Goal: Task Accomplishment & Management: Use online tool/utility

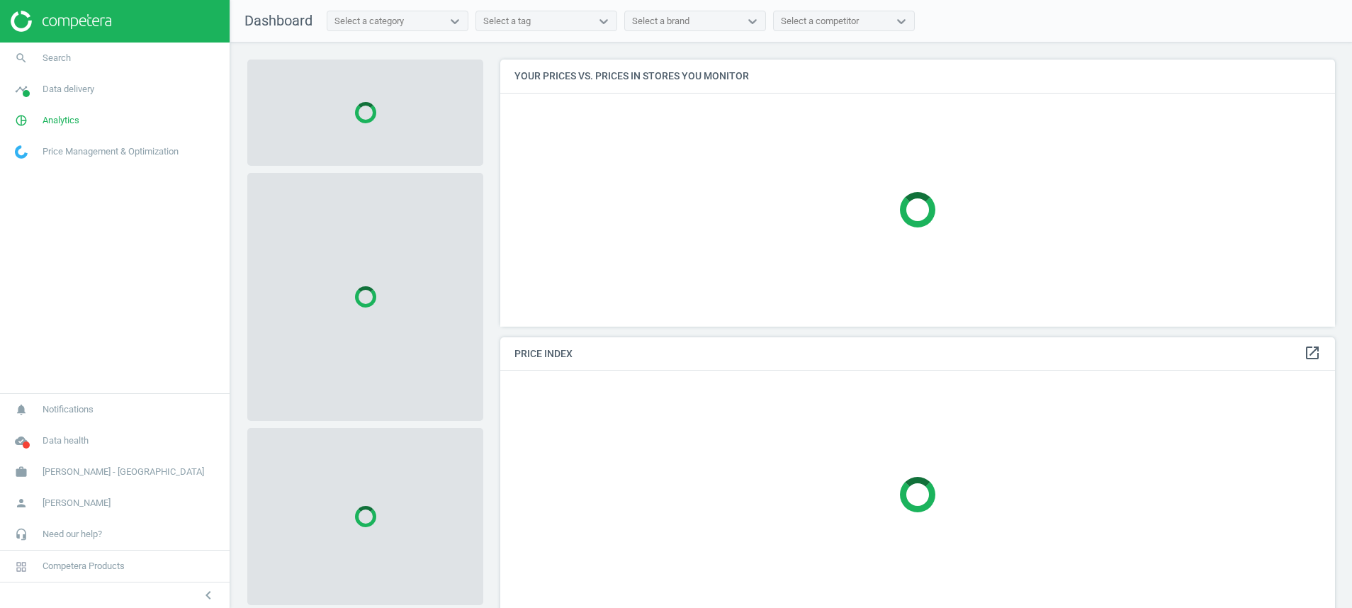
scroll to position [300, 852]
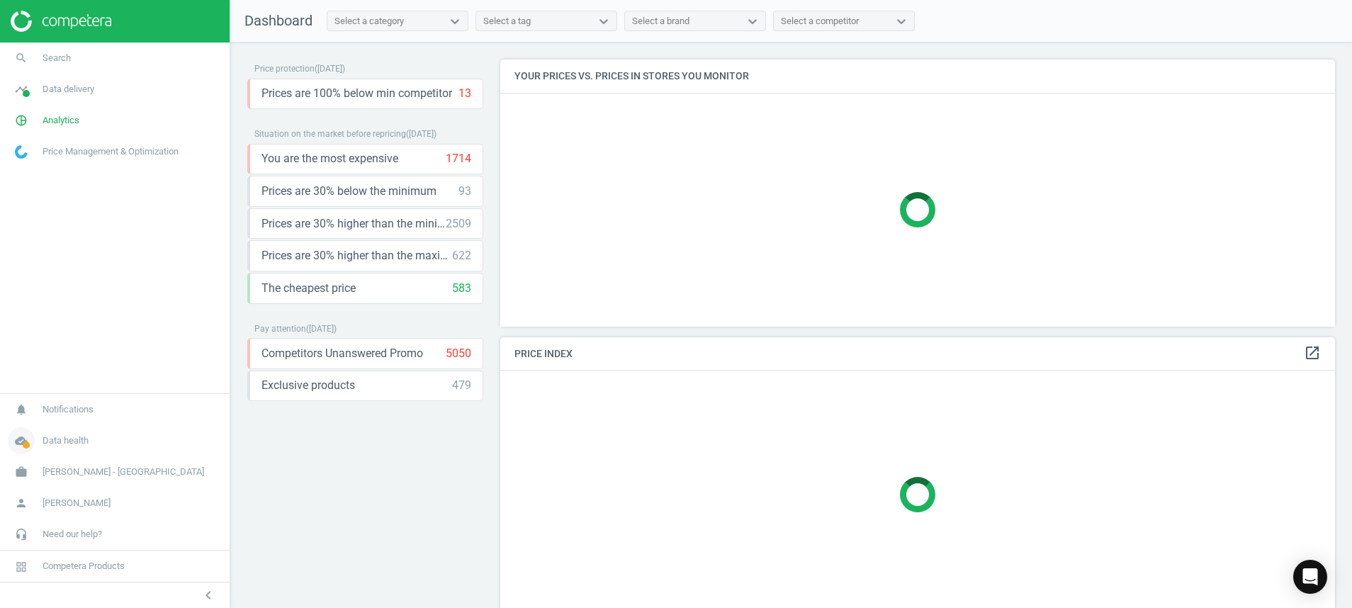
click at [21, 439] on icon "cloud_done" at bounding box center [21, 440] width 27 height 27
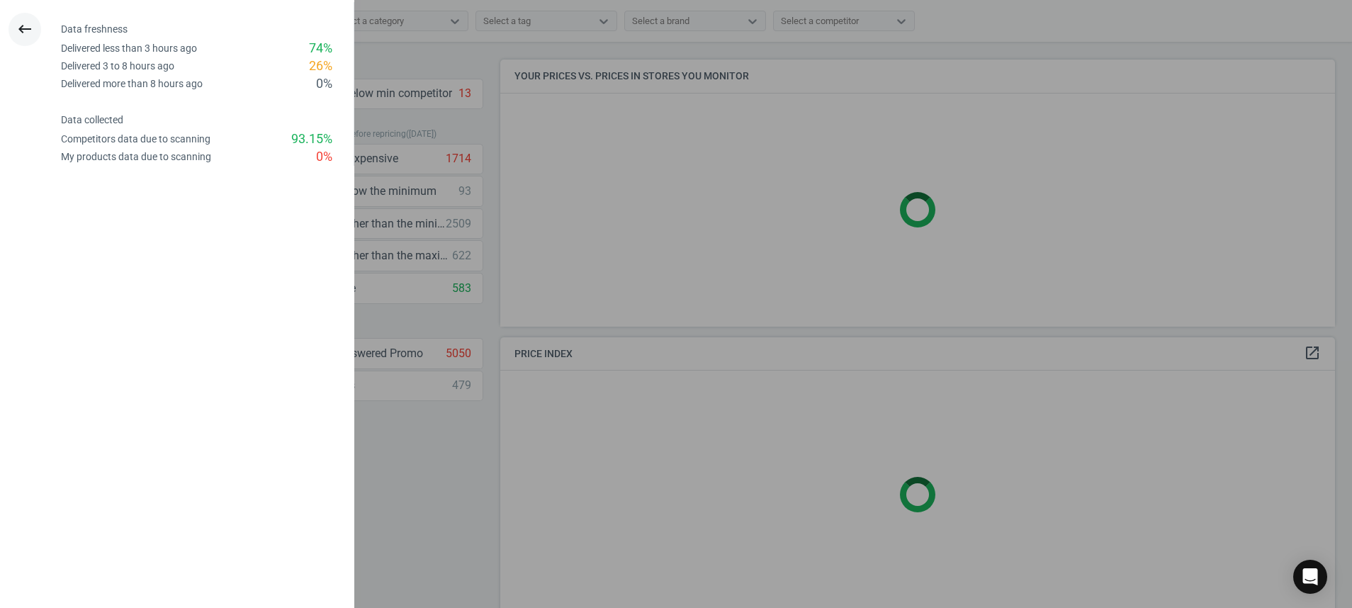
click at [26, 35] on icon "keyboard_backspace" at bounding box center [24, 29] width 17 height 17
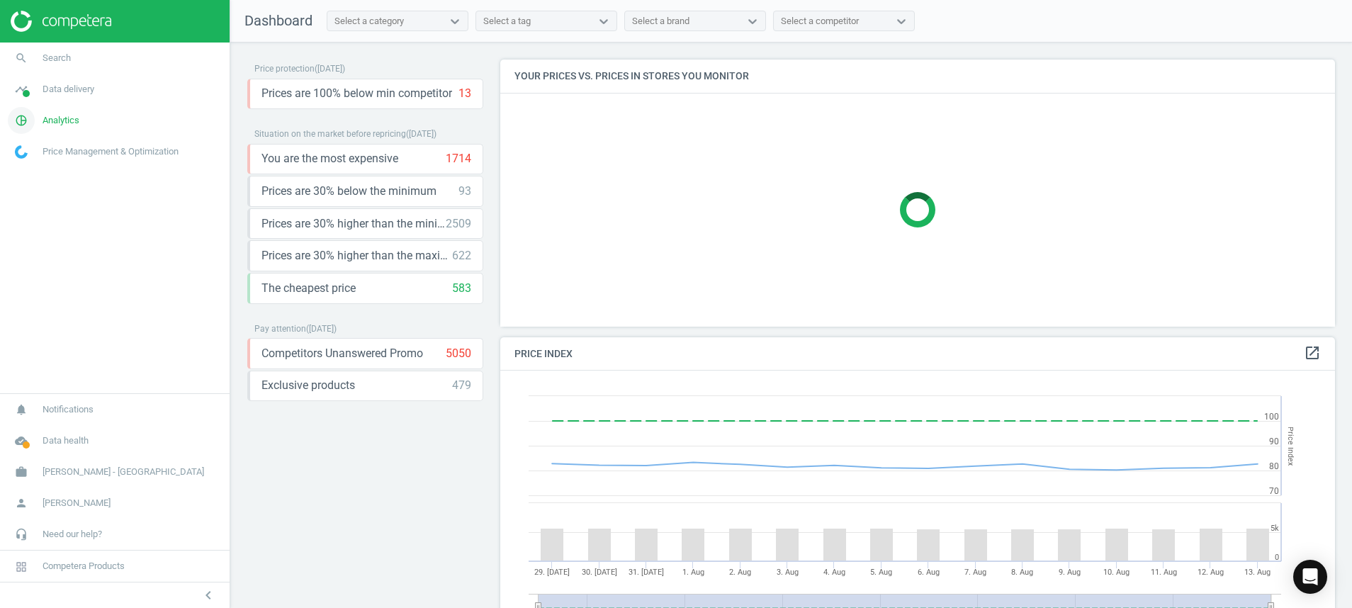
click at [64, 124] on span "Analytics" at bounding box center [61, 120] width 37 height 13
click at [30, 281] on span "Stores" at bounding box center [28, 278] width 24 height 11
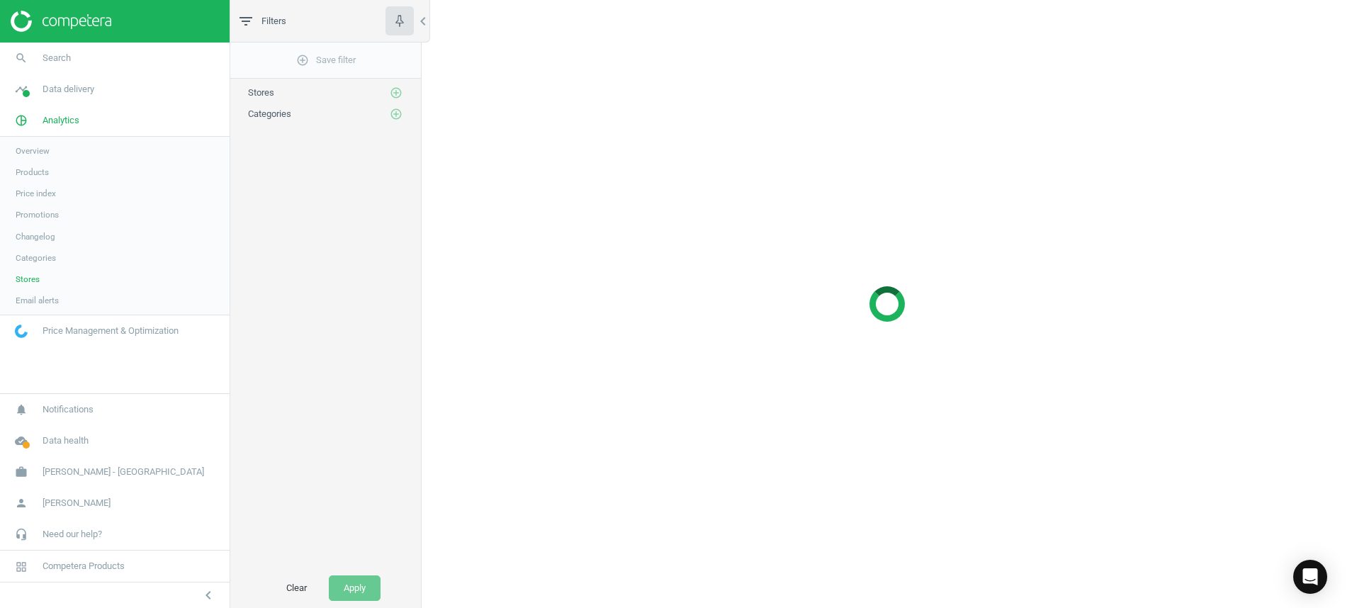
click at [38, 174] on span "Products" at bounding box center [32, 172] width 33 height 11
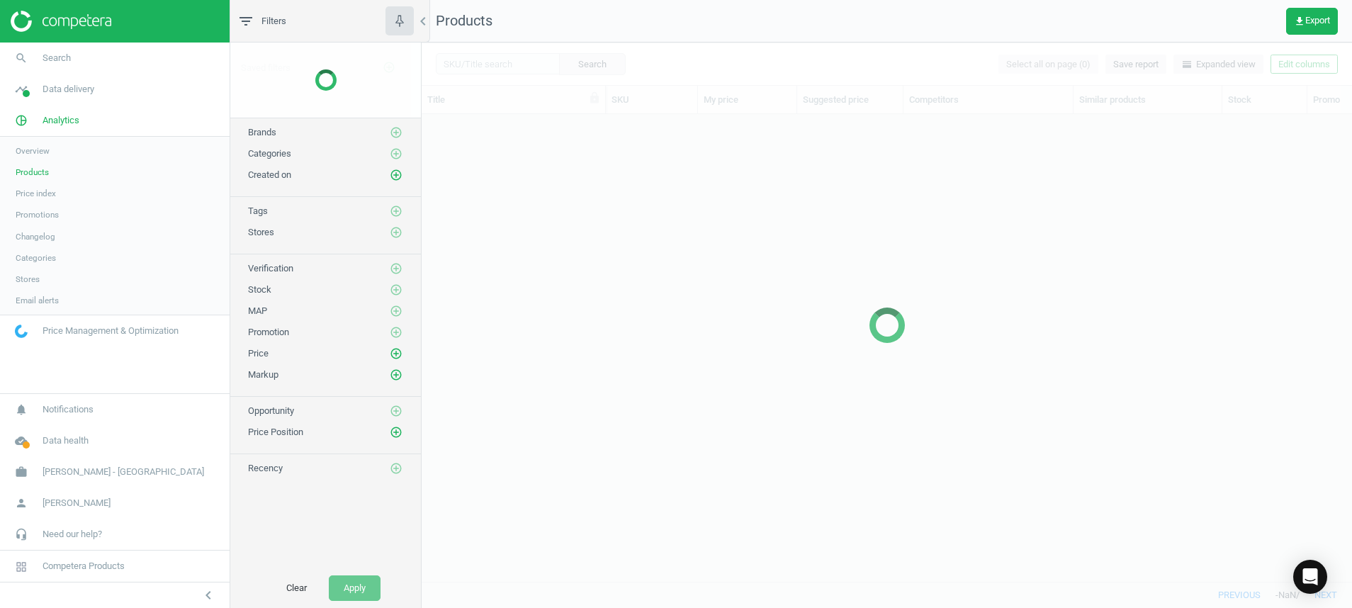
scroll to position [434, 914]
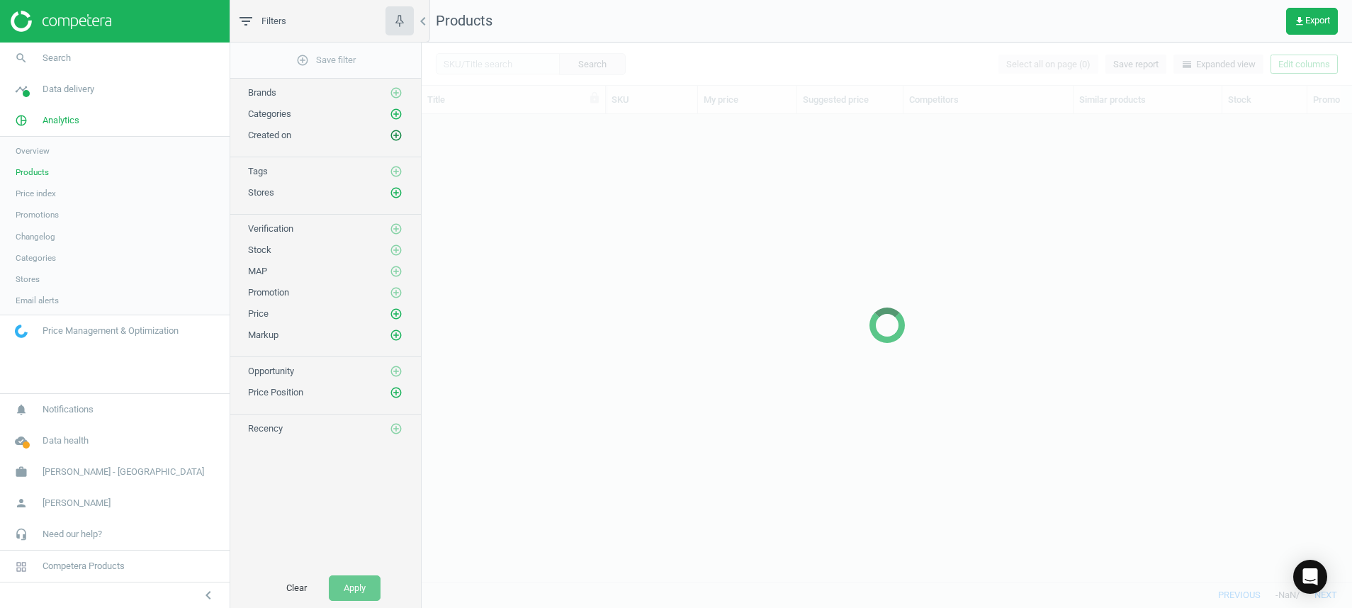
click at [395, 137] on icon "add_circle_outline" at bounding box center [396, 135] width 13 height 13
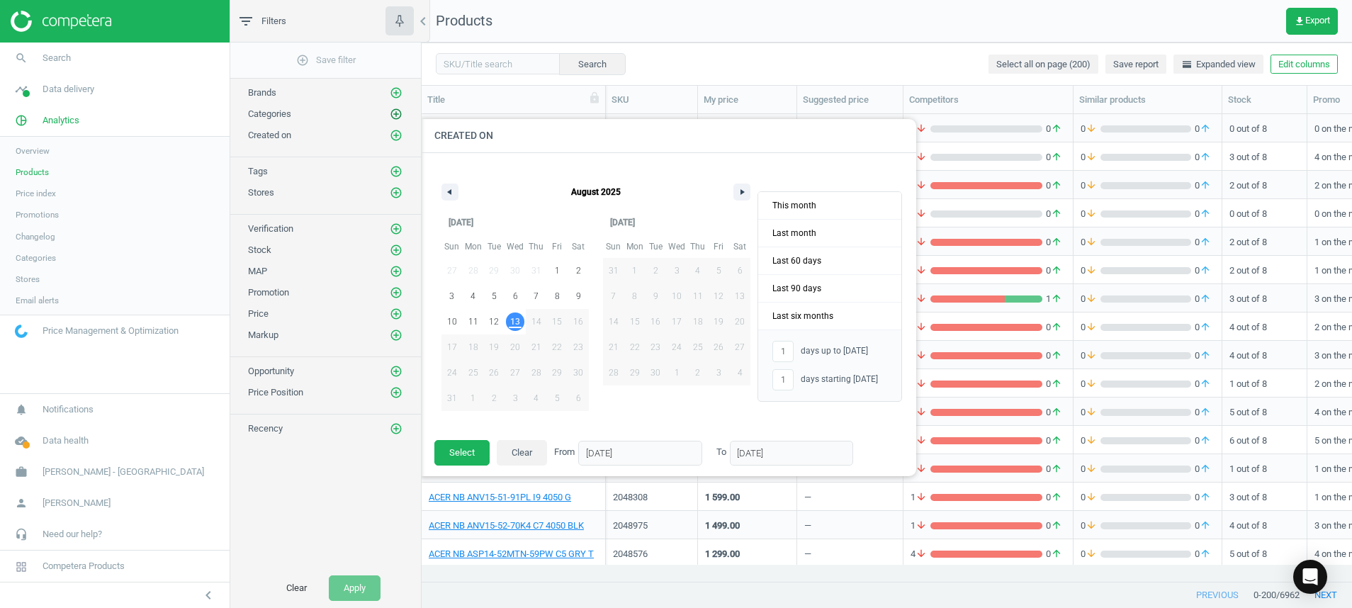
click at [393, 114] on icon "add_circle_outline" at bounding box center [396, 114] width 13 height 13
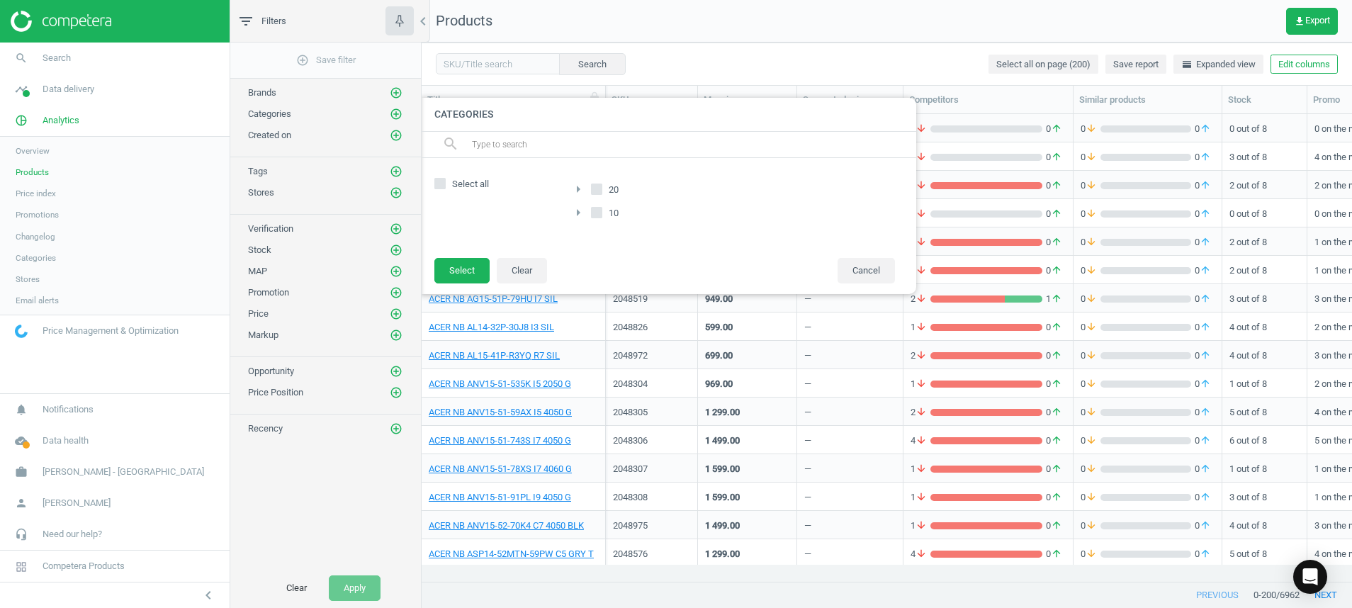
click at [437, 185] on input "Select all" at bounding box center [440, 183] width 9 height 9
checkbox input "true"
click at [463, 271] on button "Select" at bounding box center [461, 271] width 55 height 26
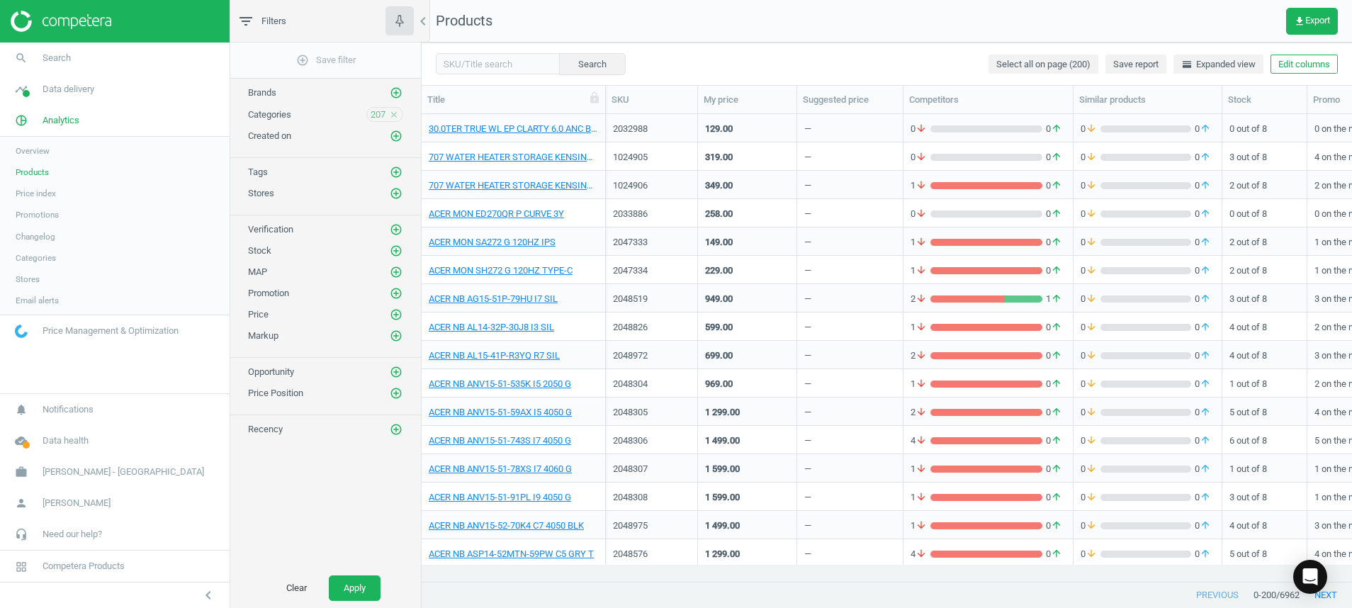
drag, startPoint x: 400, startPoint y: 392, endPoint x: 415, endPoint y: 401, distance: 17.5
click at [400, 393] on icon "add_circle_outline" at bounding box center [396, 393] width 13 height 13
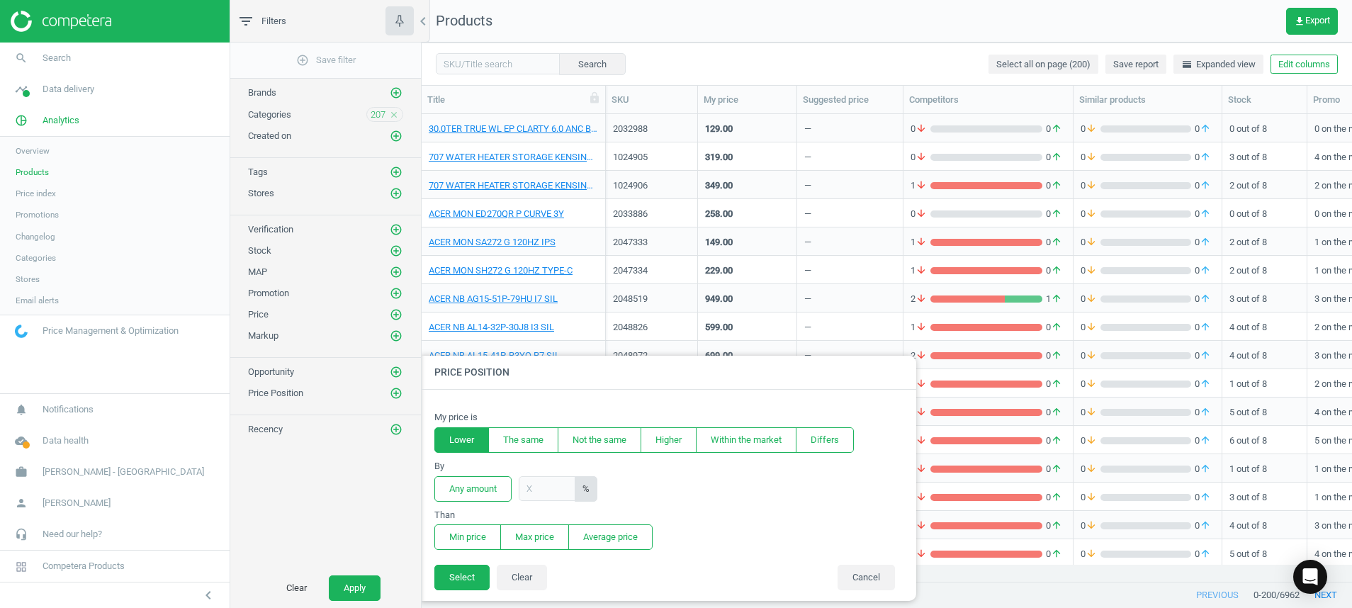
click at [473, 445] on button "Lower" at bounding box center [461, 440] width 55 height 26
click at [485, 487] on button "Any amount" at bounding box center [472, 489] width 77 height 26
click at [465, 535] on button "Min price" at bounding box center [467, 537] width 67 height 26
click at [456, 573] on button "Select" at bounding box center [461, 578] width 55 height 26
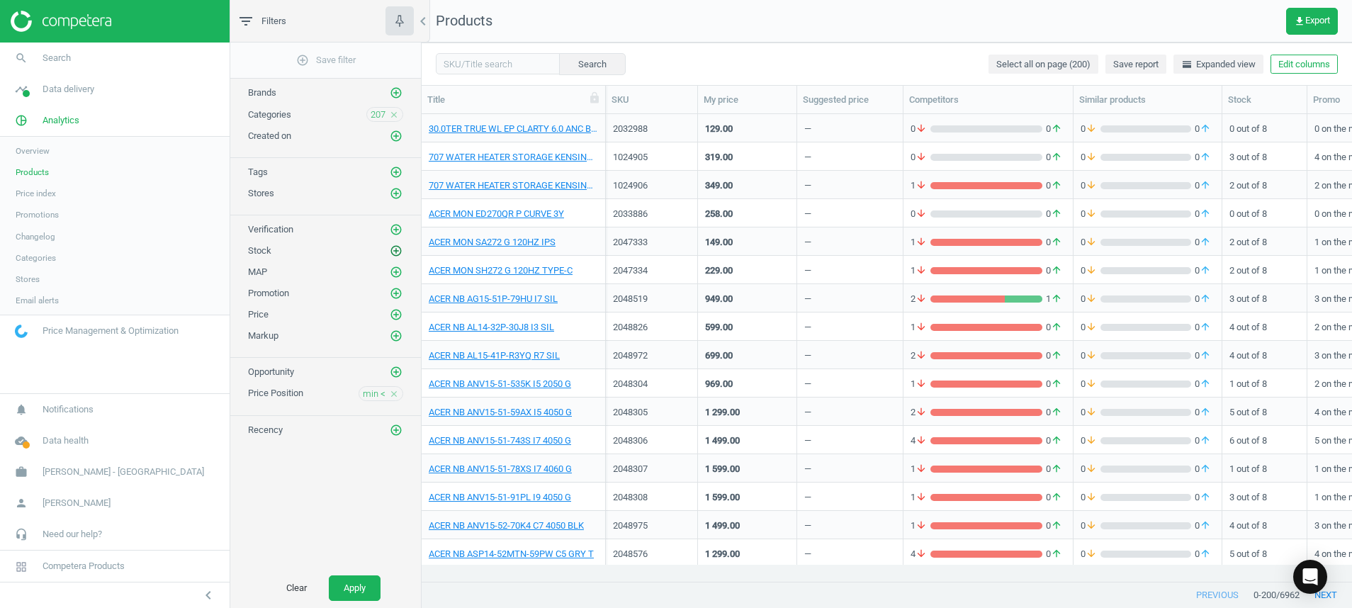
click at [397, 250] on icon "add_circle_outline" at bounding box center [396, 250] width 13 height 13
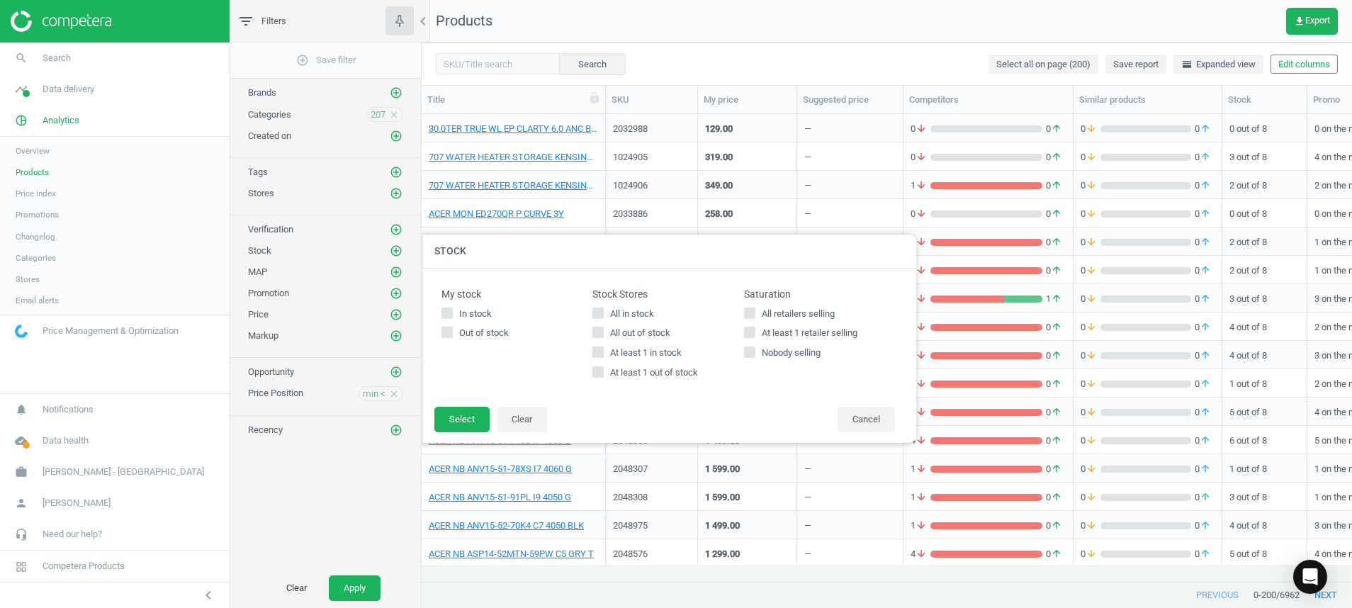
click at [603, 349] on icon at bounding box center [597, 351] width 11 height 11
click at [603, 349] on input "At least 1 in stock" at bounding box center [598, 352] width 9 height 9
checkbox input "true"
click at [468, 418] on button "Select" at bounding box center [461, 420] width 55 height 26
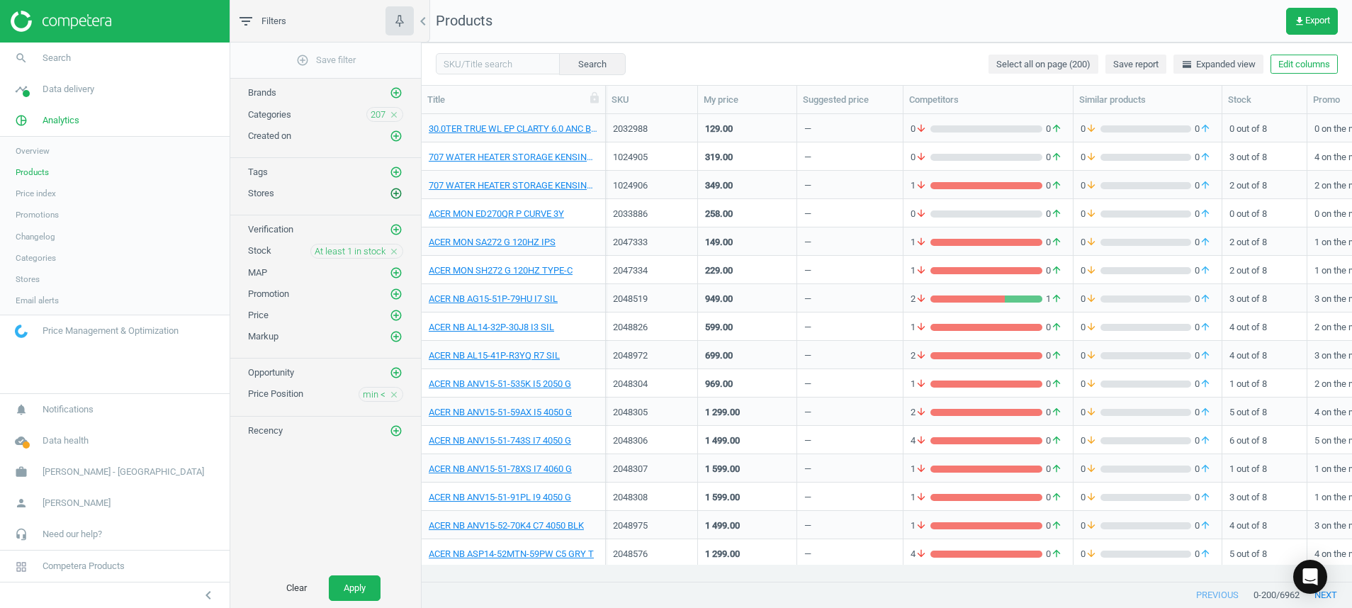
click at [400, 192] on icon "add_circle_outline" at bounding box center [396, 193] width 13 height 13
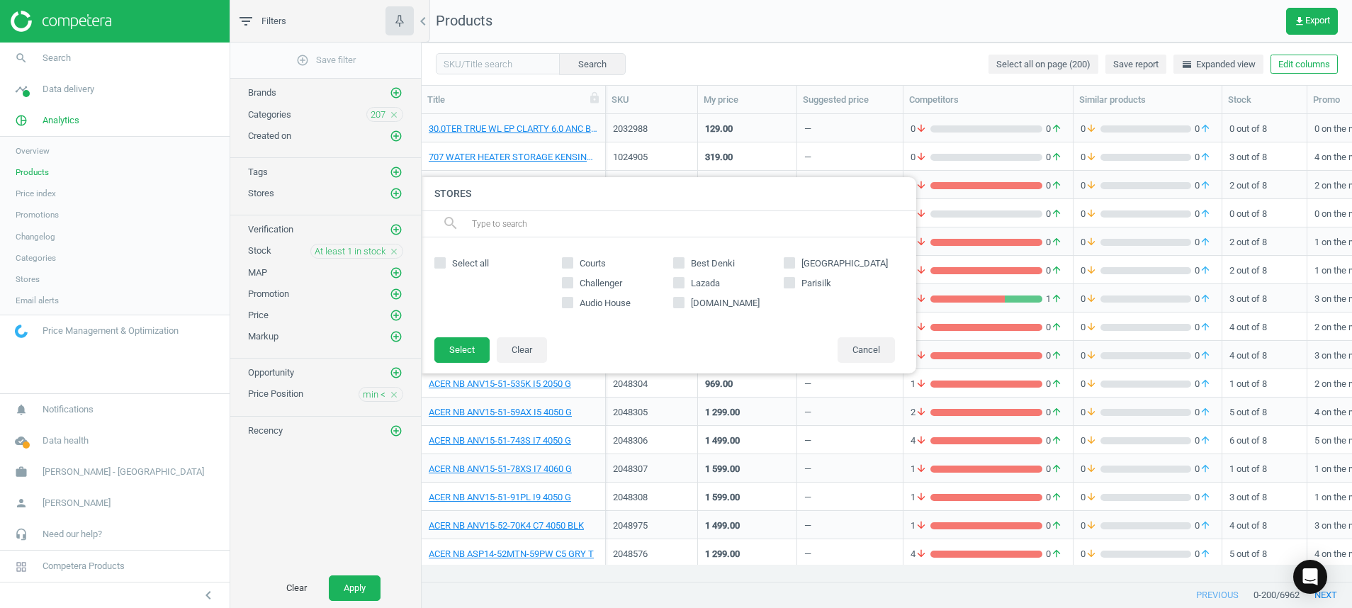
click at [461, 265] on span "Select all" at bounding box center [470, 263] width 43 height 13
click at [445, 265] on input "Select all" at bounding box center [440, 262] width 9 height 9
checkbox input "true"
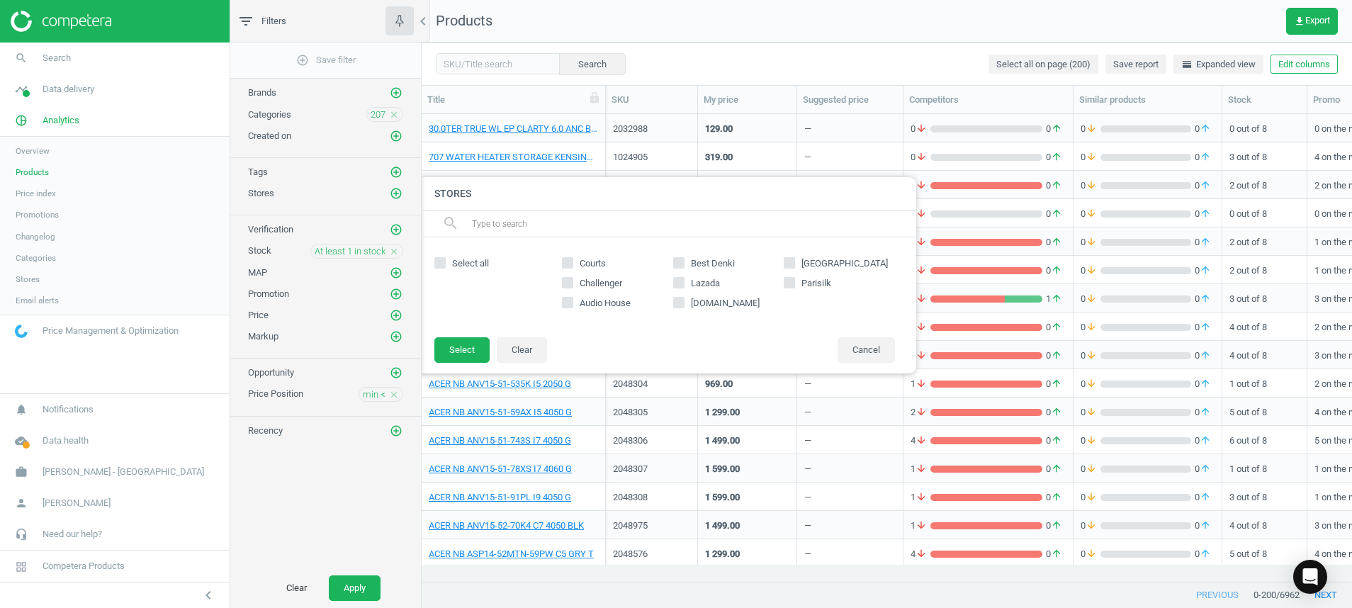
checkbox input "true"
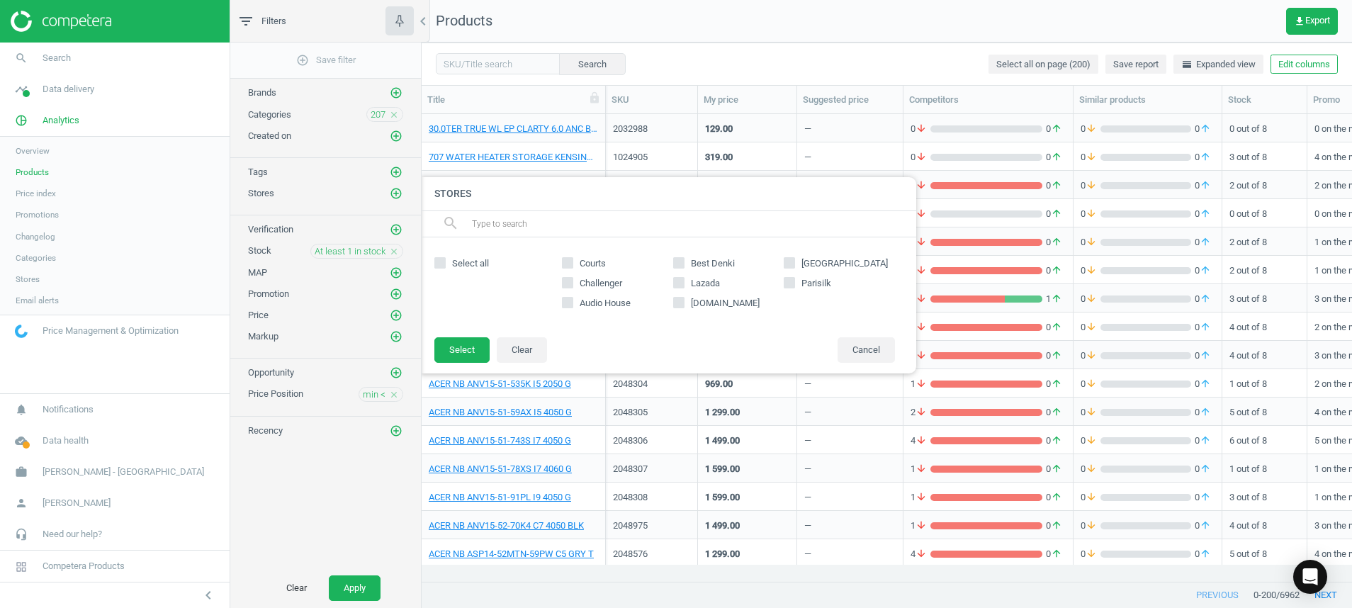
checkbox input "true"
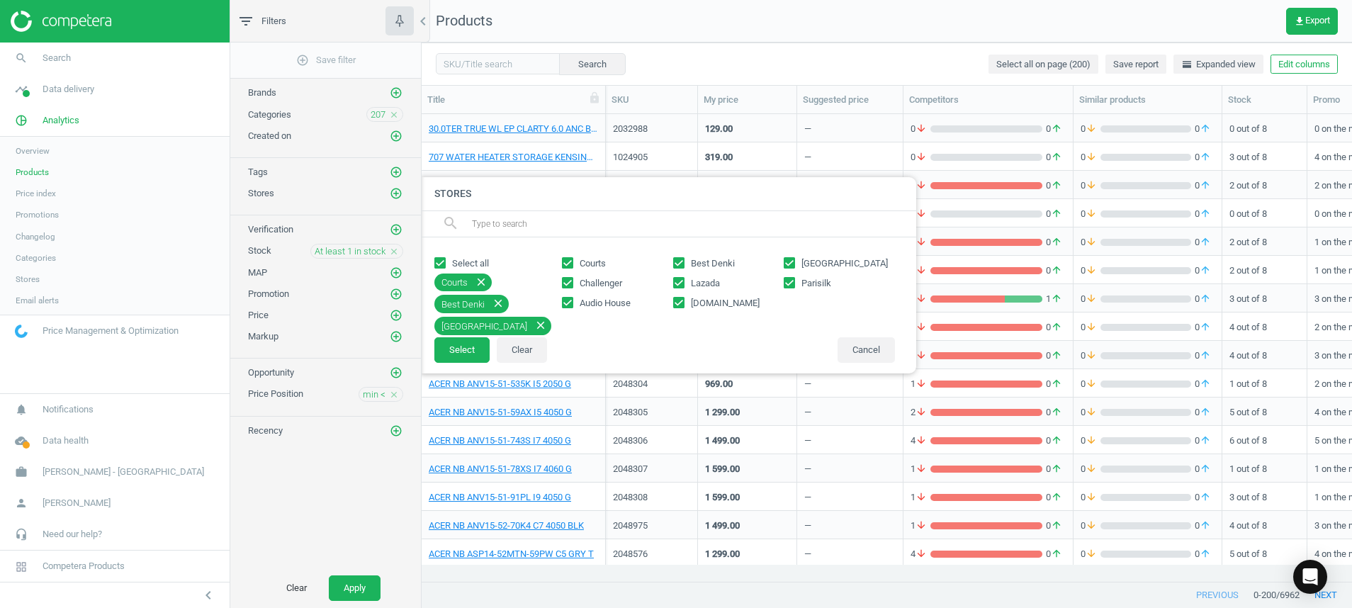
click at [674, 283] on input "Lazada" at bounding box center [678, 282] width 9 height 9
checkbox input "false"
click at [682, 303] on input "amazon.sg" at bounding box center [678, 302] width 9 height 9
checkbox input "false"
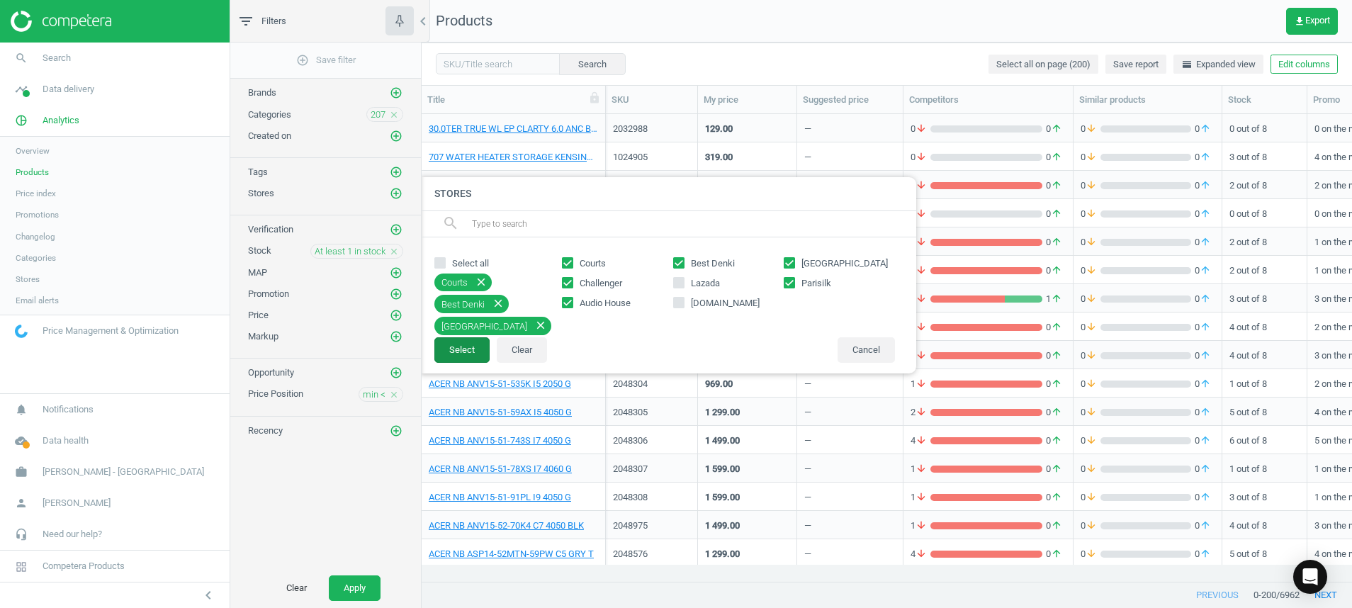
click at [459, 351] on button "Select" at bounding box center [461, 350] width 55 height 26
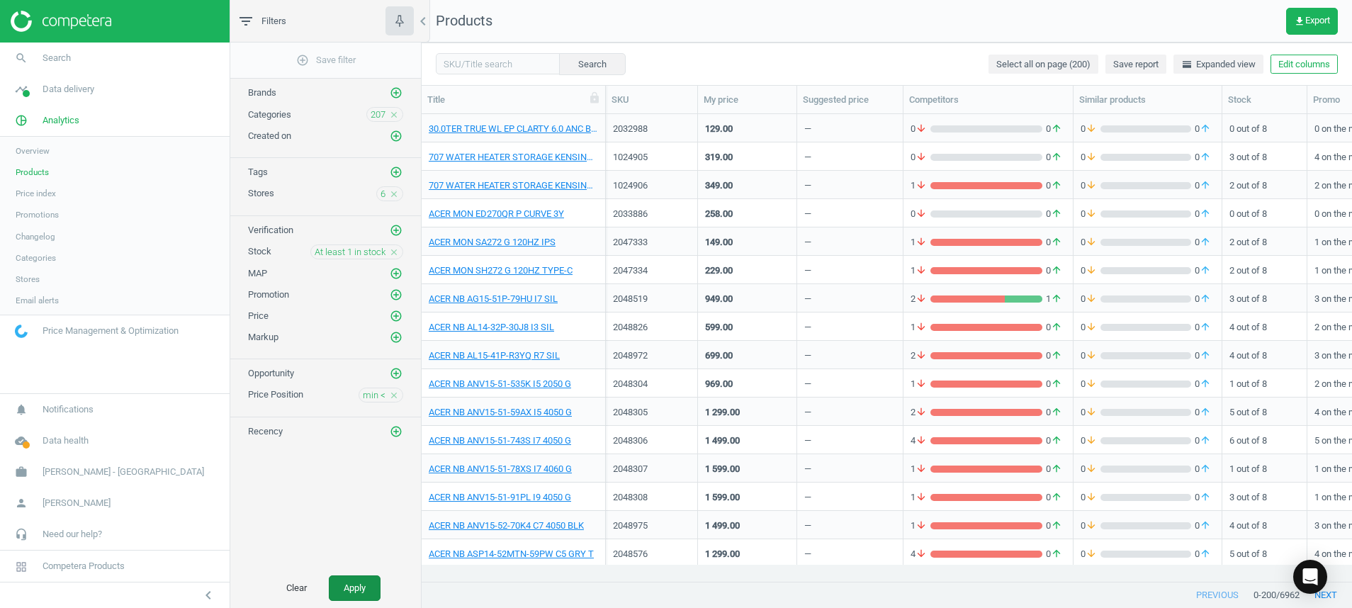
click at [356, 590] on button "Apply" at bounding box center [355, 588] width 52 height 26
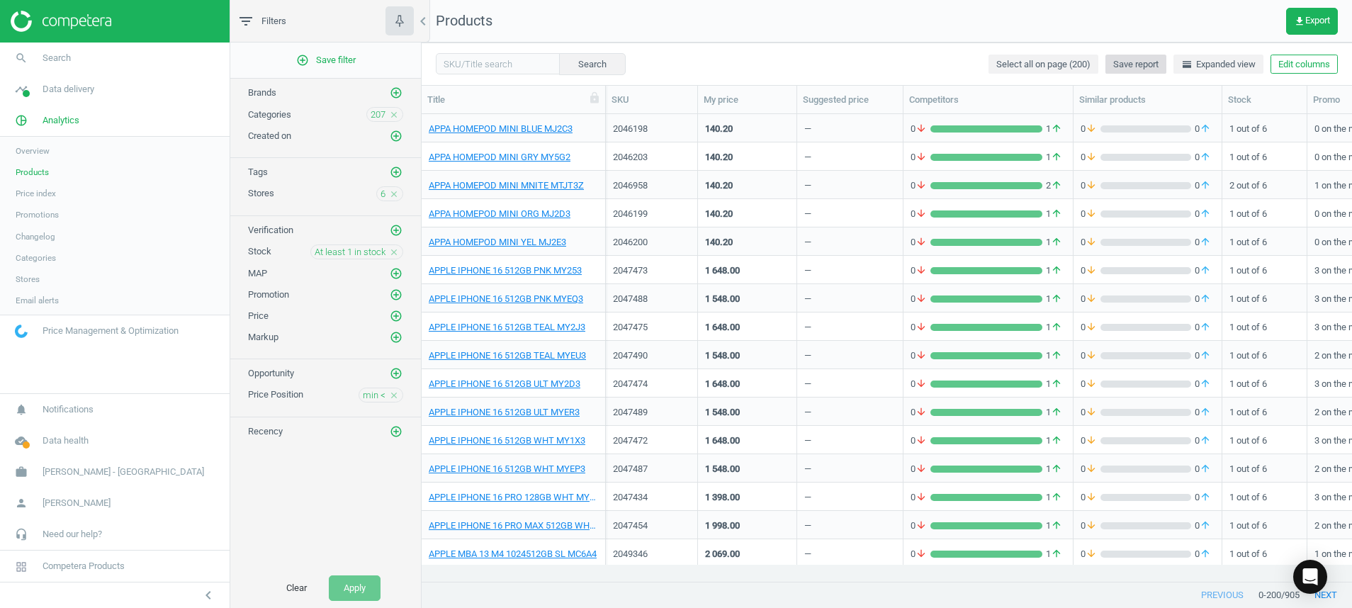
click at [1141, 61] on span "Save report" at bounding box center [1135, 64] width 45 height 13
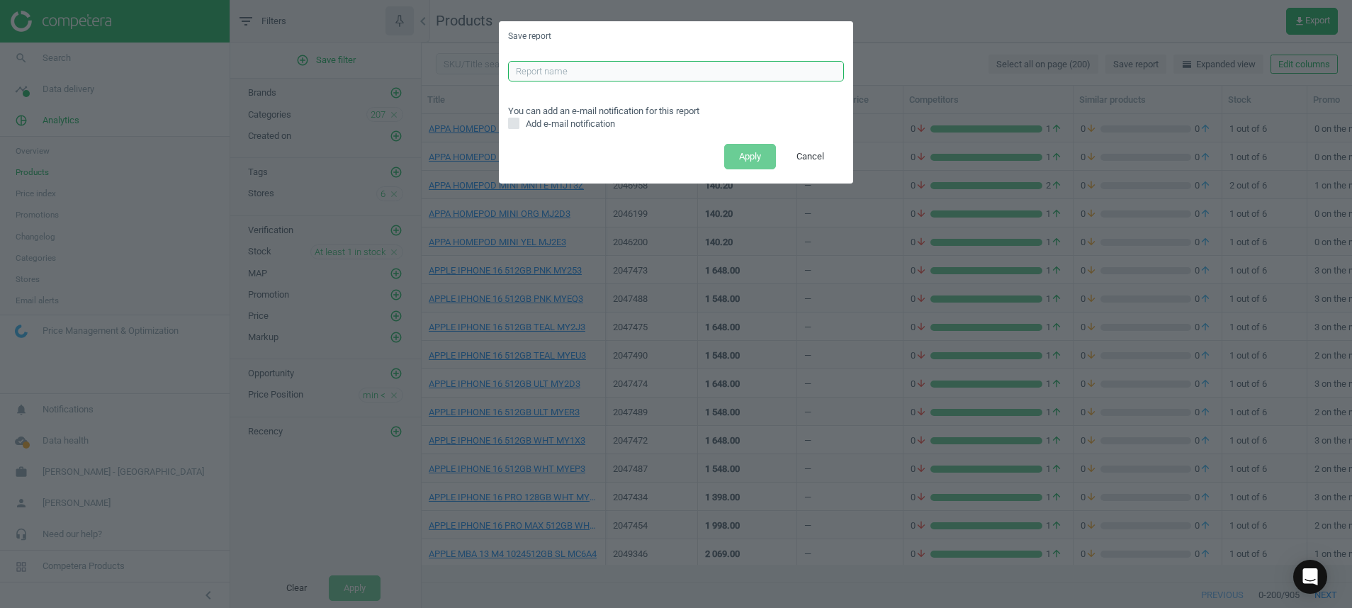
click at [611, 71] on input "text" at bounding box center [676, 71] width 336 height 21
type input "ALL CATS LOWER REPORT"
click at [752, 154] on button "Apply" at bounding box center [750, 157] width 52 height 26
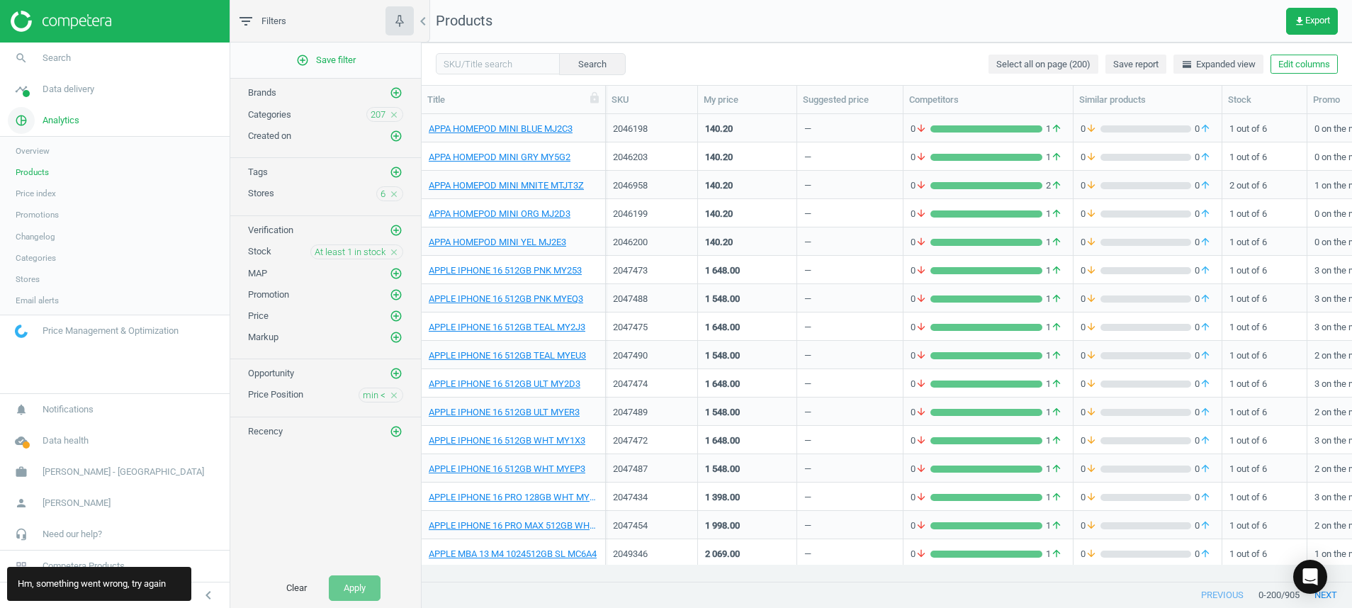
click at [21, 117] on icon "pie_chart_outlined" at bounding box center [21, 120] width 27 height 27
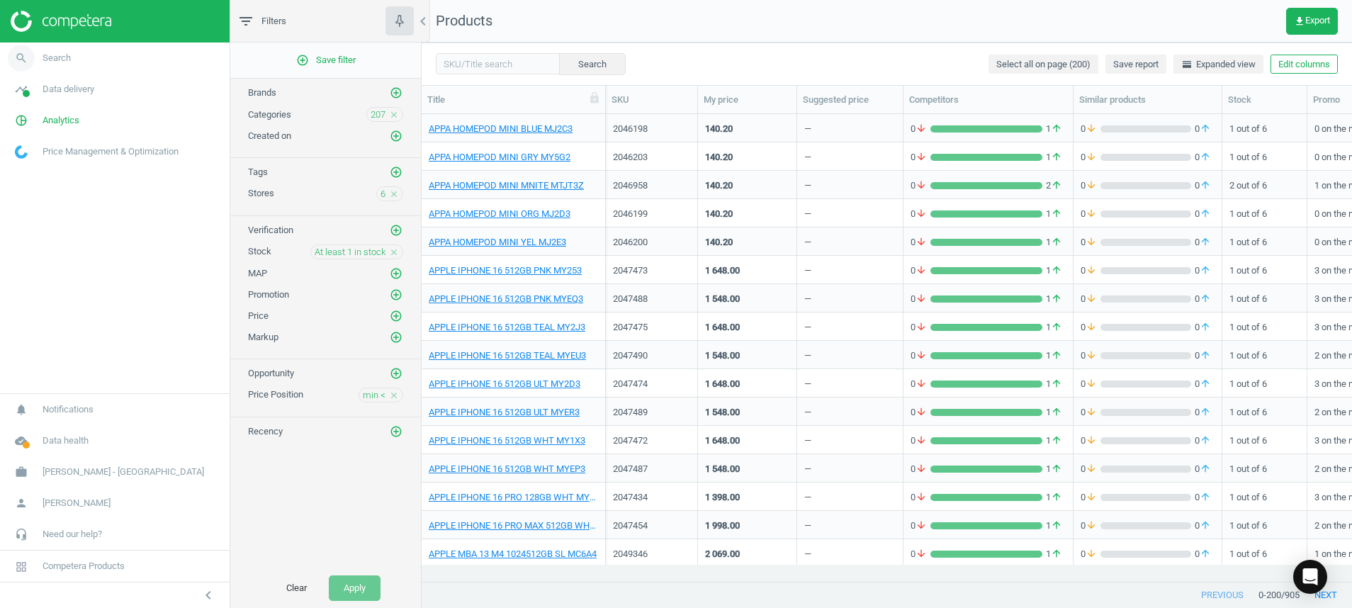
click at [65, 63] on span "Search" at bounding box center [57, 58] width 28 height 13
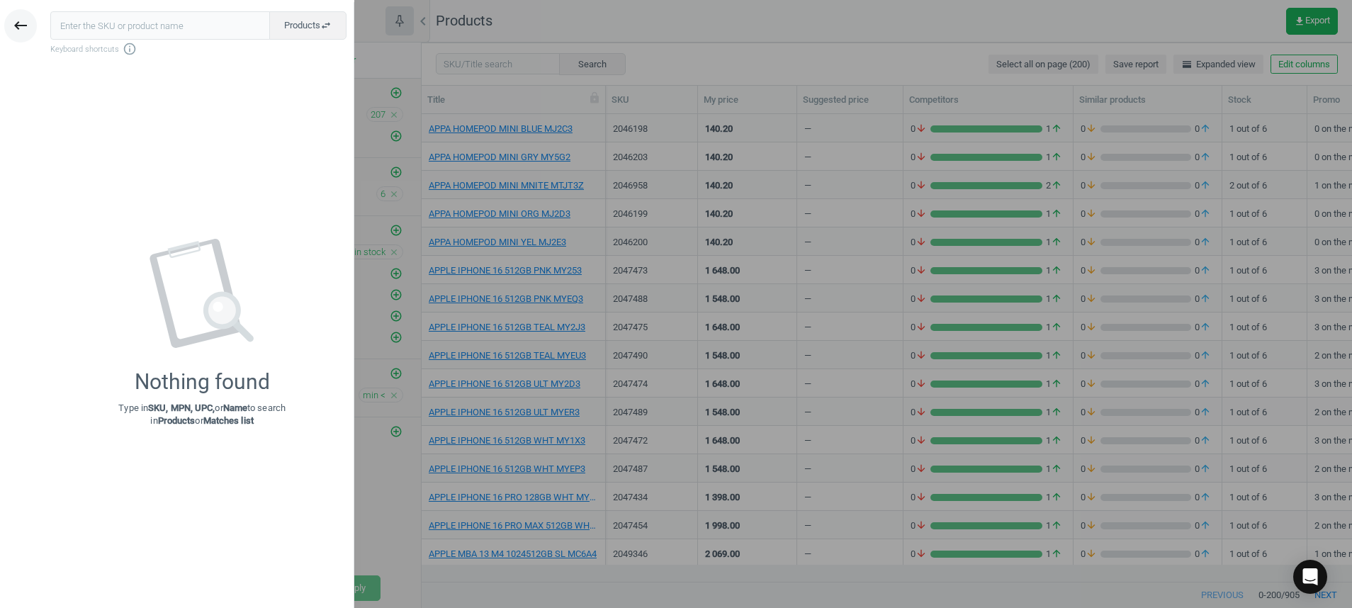
click at [33, 21] on button "keyboard_backspace" at bounding box center [20, 25] width 33 height 33
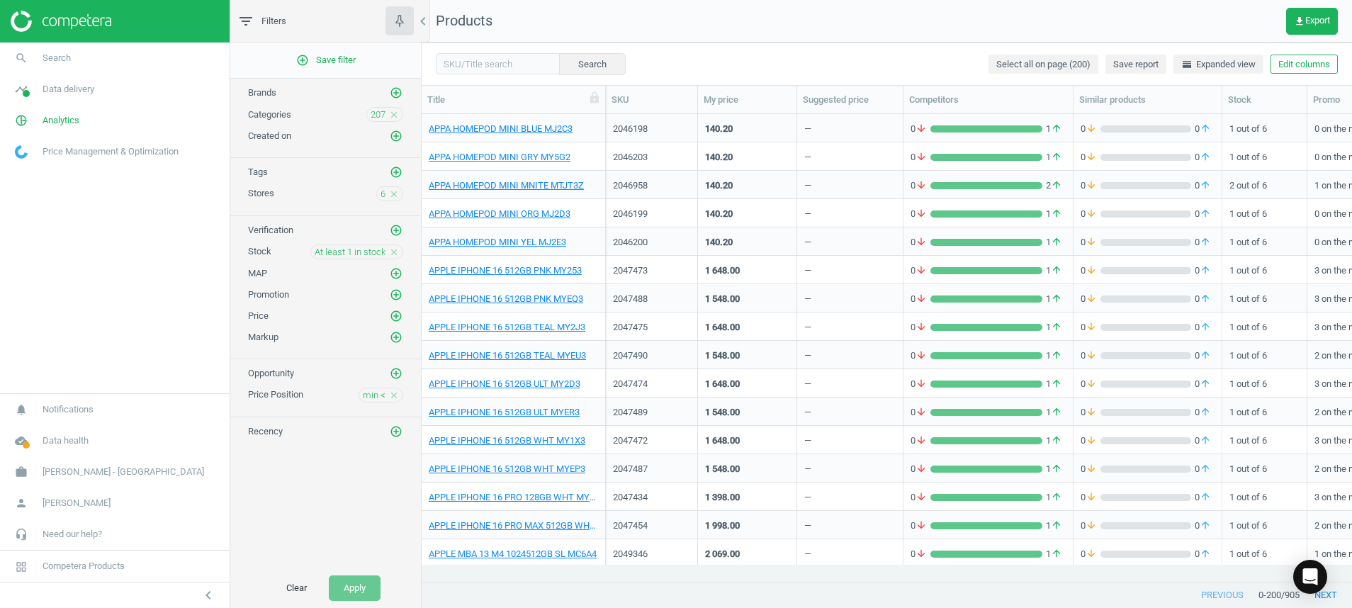
click at [77, 20] on img at bounding box center [61, 21] width 101 height 21
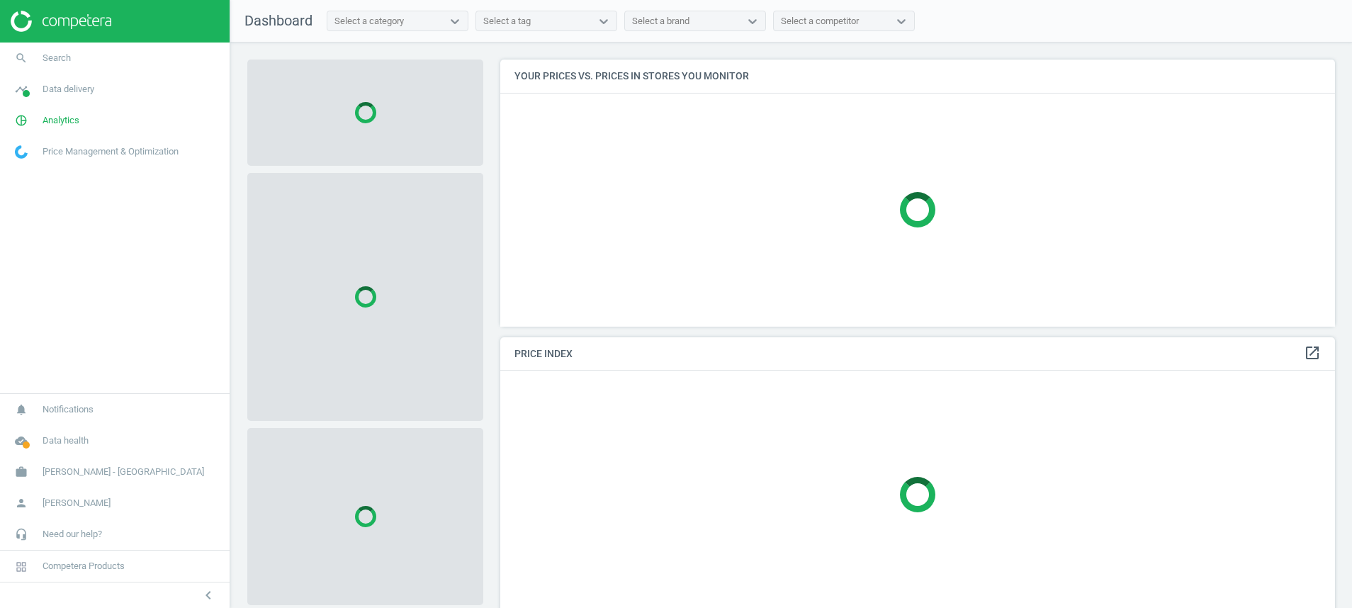
scroll to position [300, 852]
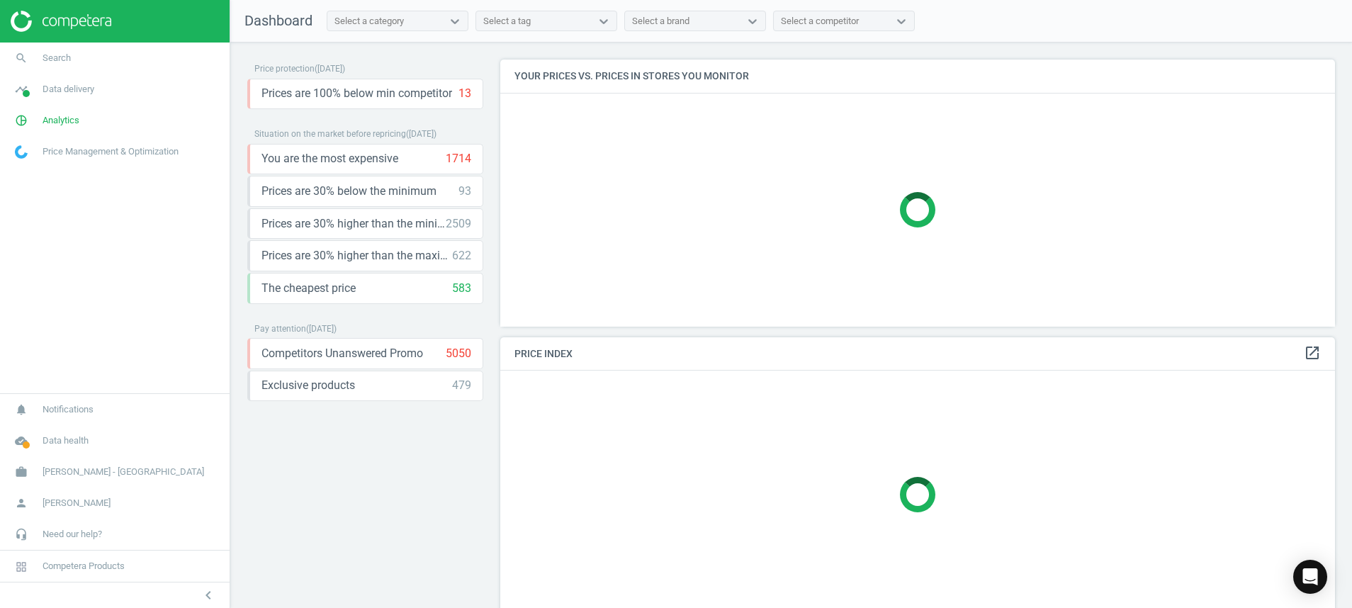
click at [60, 277] on nav "search Search timeline Data delivery Overview Matches dashboard Matches Rematch…" at bounding box center [115, 218] width 230 height 351
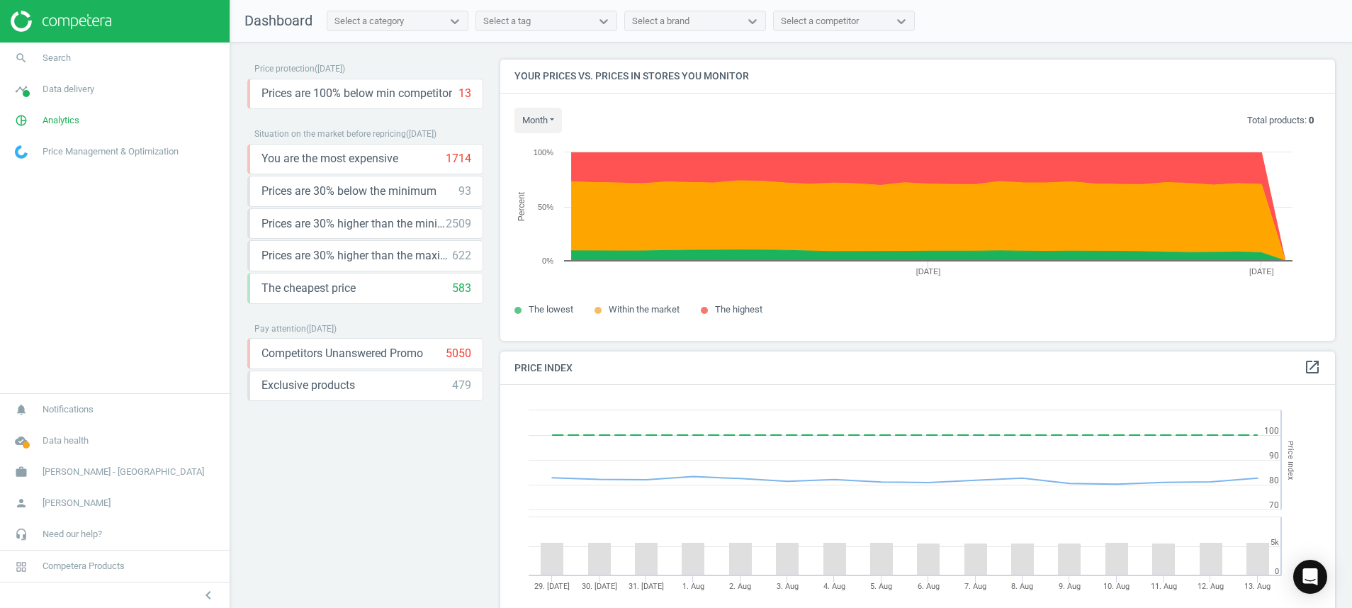
scroll to position [314, 852]
click at [21, 123] on icon "pie_chart_outlined" at bounding box center [21, 120] width 27 height 27
click at [40, 169] on span "Products" at bounding box center [32, 172] width 33 height 11
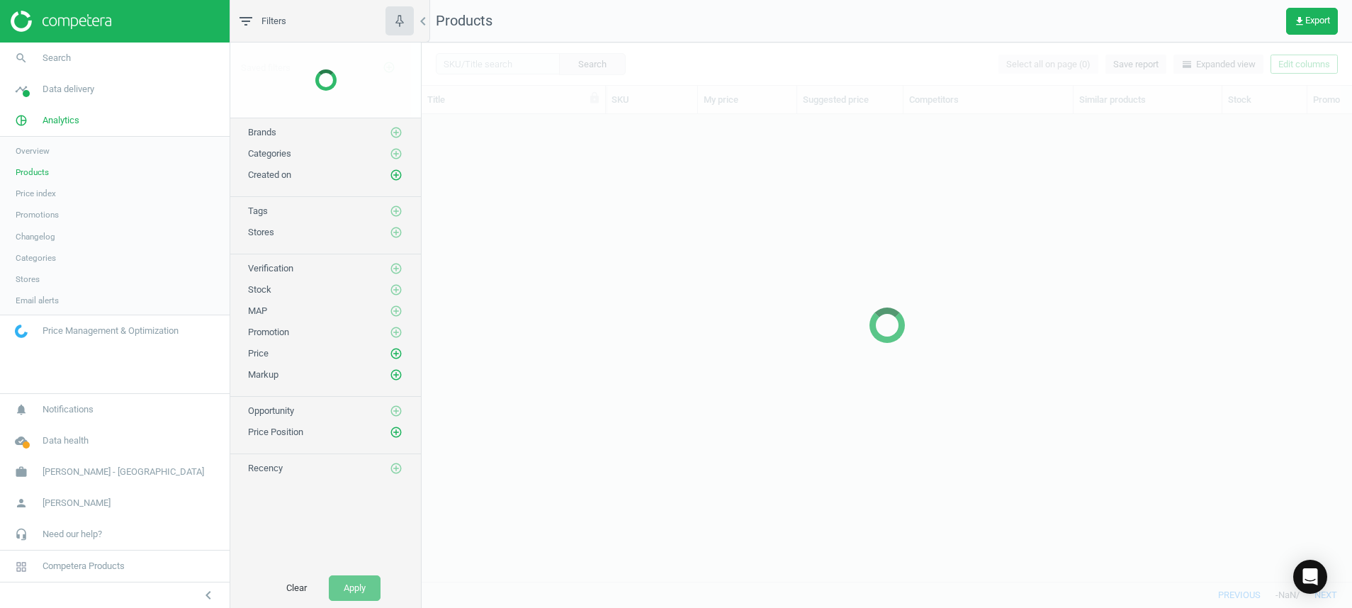
scroll to position [434, 914]
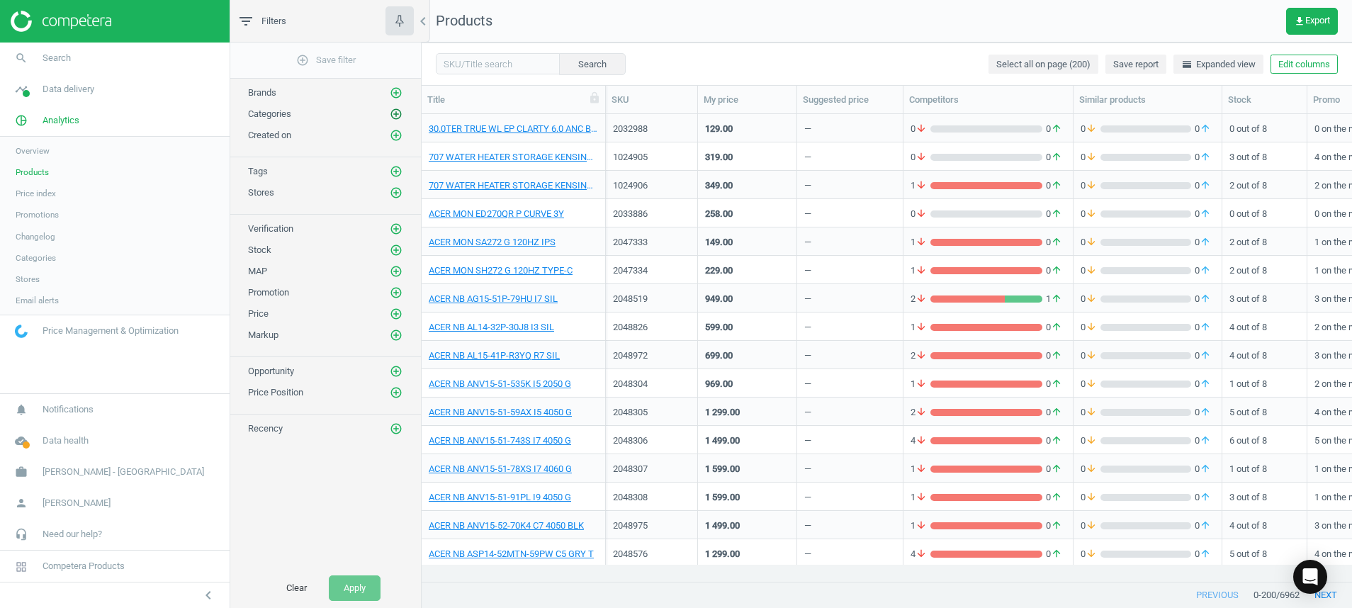
click at [399, 114] on icon "add_circle_outline" at bounding box center [396, 114] width 13 height 13
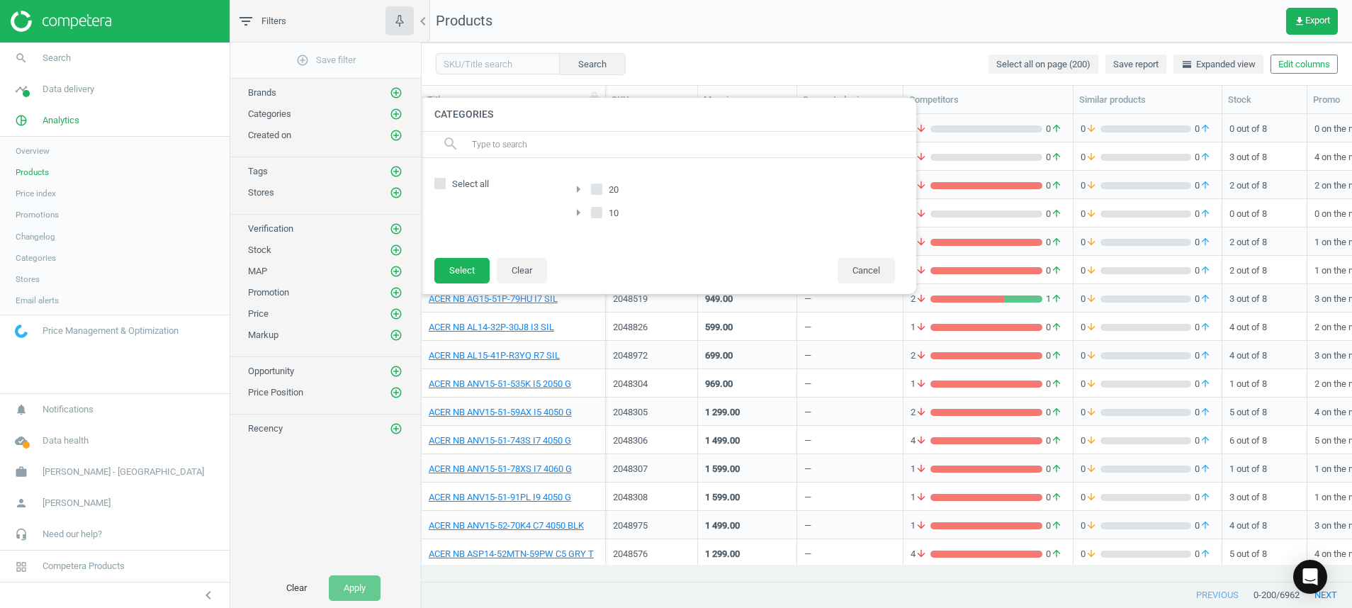
click at [457, 191] on div "Select all" at bounding box center [494, 207] width 120 height 71
click at [449, 183] on label "Select all" at bounding box center [494, 184] width 120 height 13
click at [445, 183] on input "Select all" at bounding box center [440, 183] width 9 height 9
checkbox input "true"
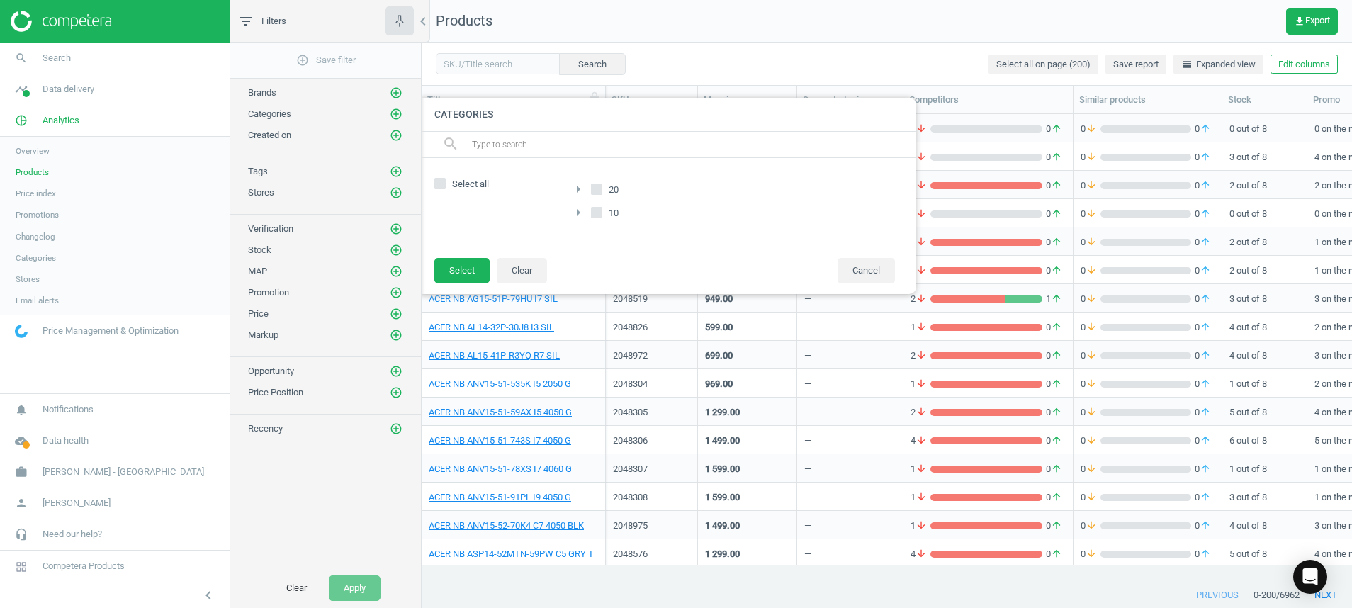
checkbox input "true"
click at [463, 267] on button "Select" at bounding box center [461, 271] width 55 height 26
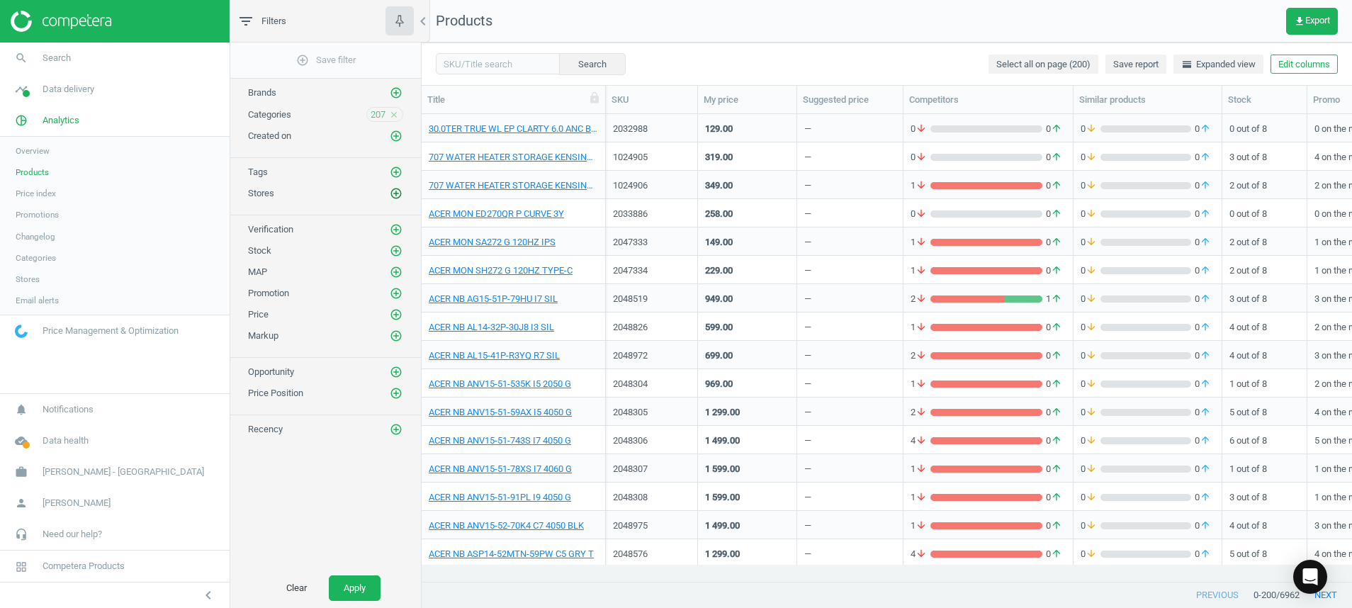
click at [393, 194] on icon "add_circle_outline" at bounding box center [396, 193] width 13 height 13
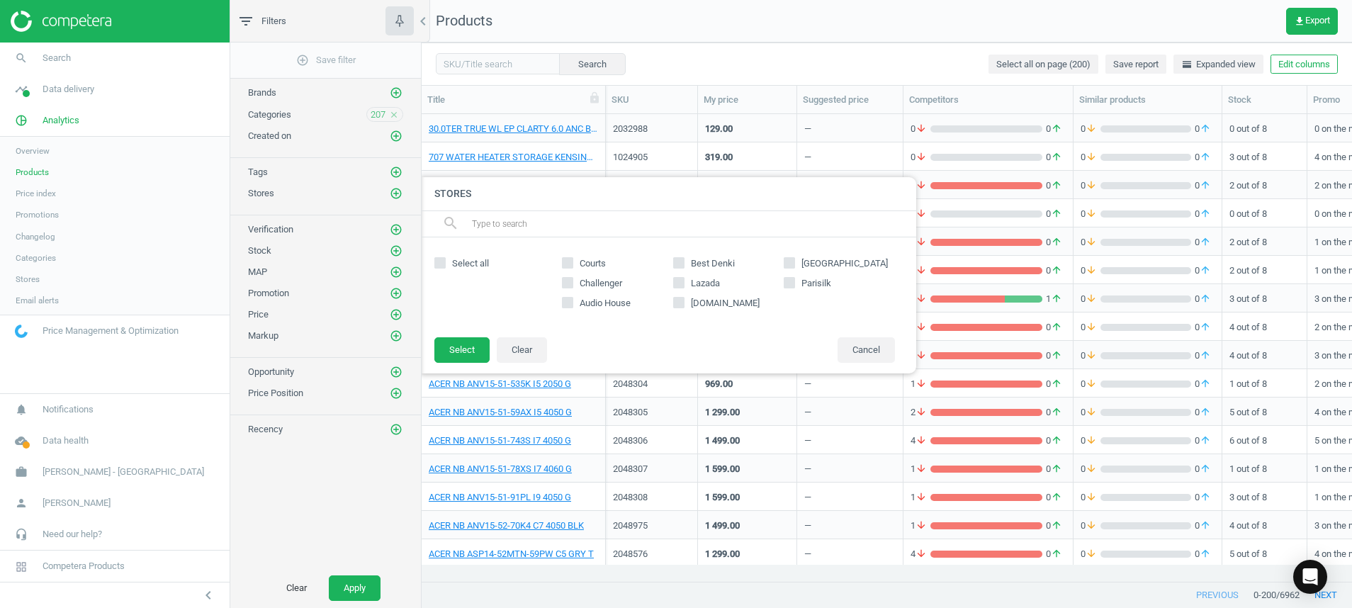
click at [448, 262] on label "Select all" at bounding box center [494, 263] width 120 height 13
click at [445, 262] on input "Select all" at bounding box center [440, 262] width 9 height 9
checkbox input "true"
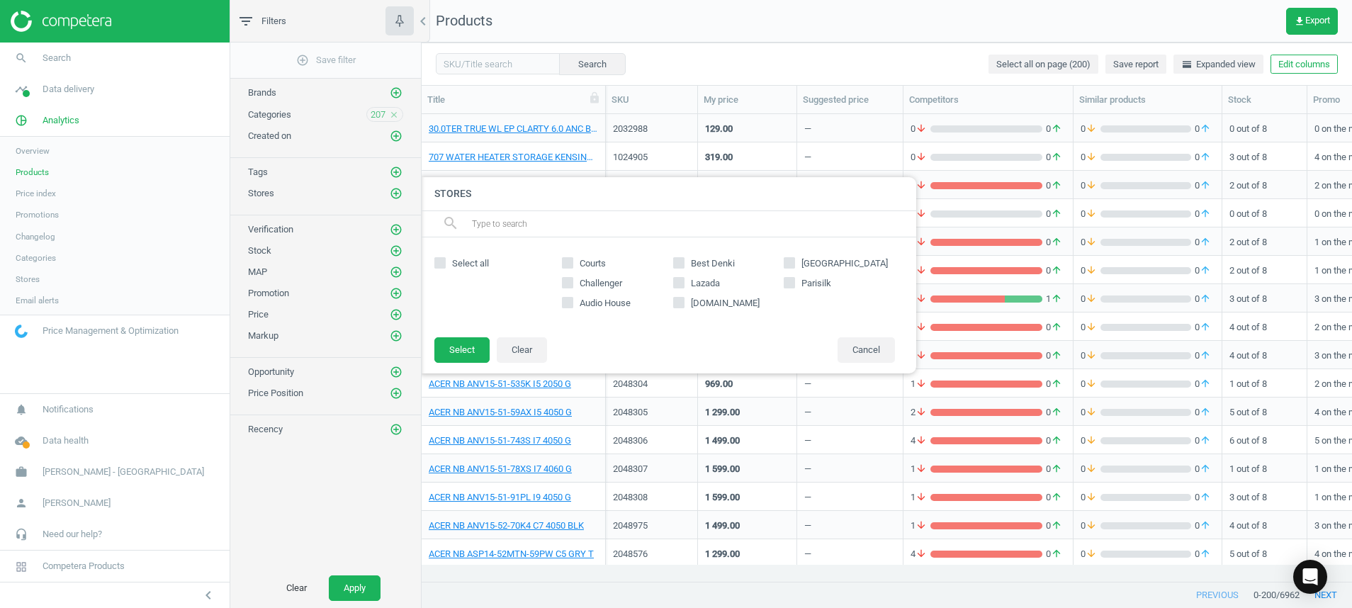
checkbox input "true"
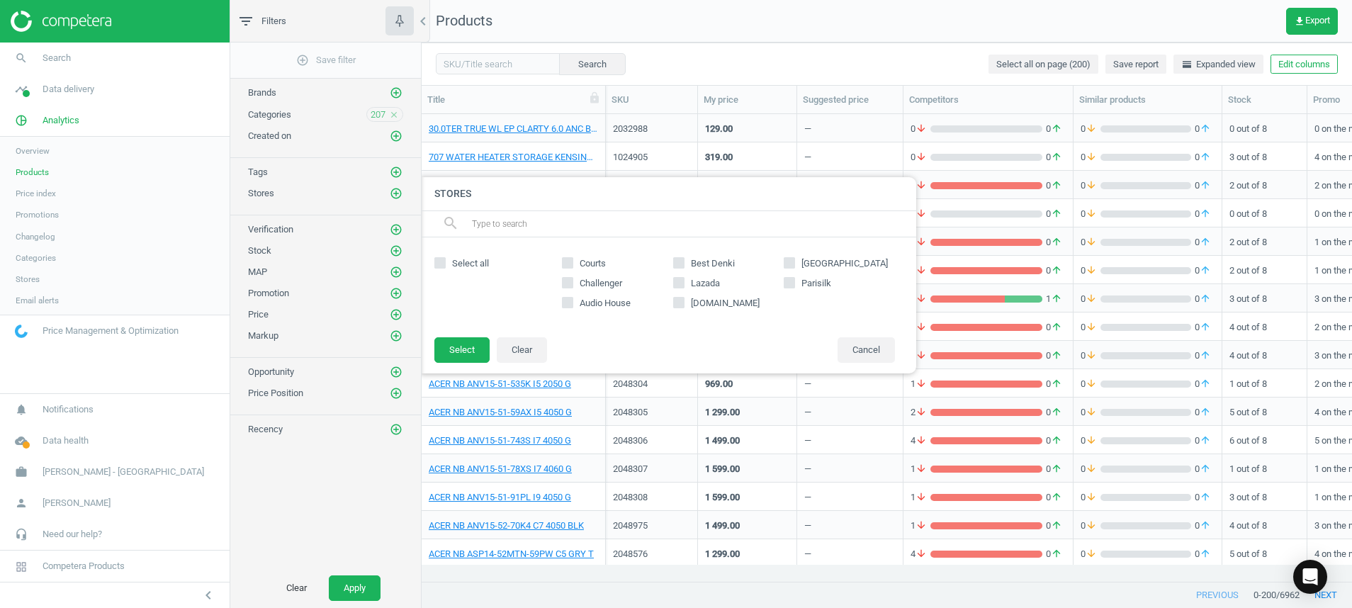
checkbox input "true"
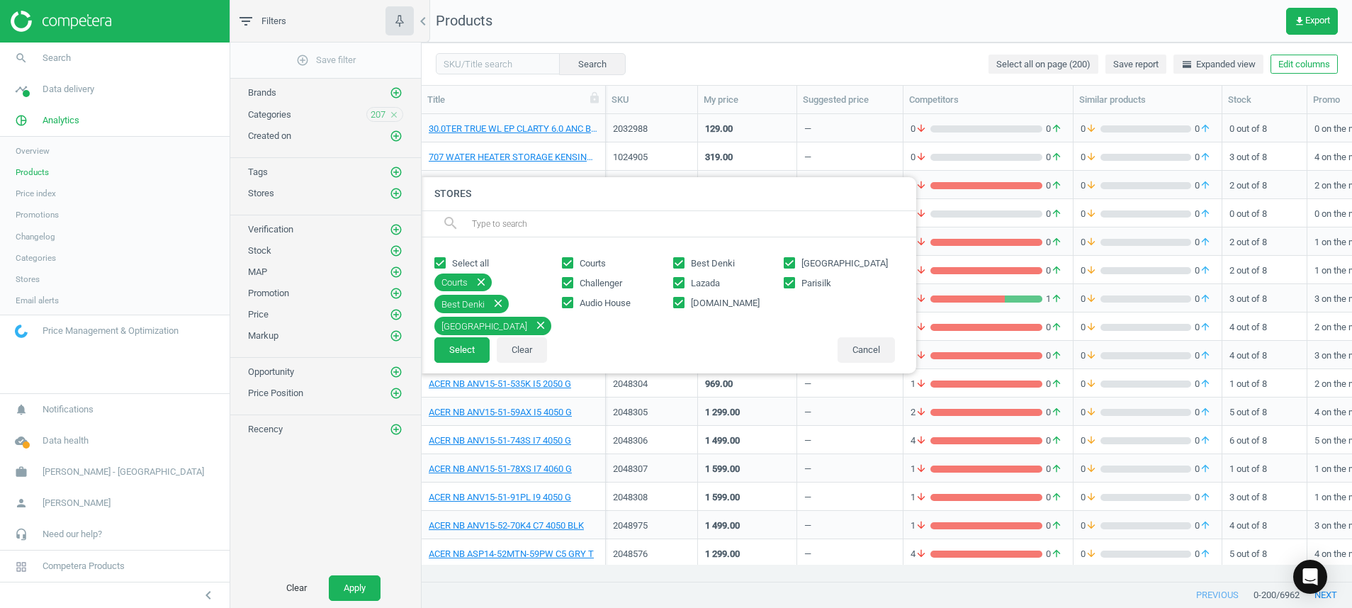
click at [687, 281] on label "Lazada" at bounding box center [728, 283] width 111 height 13
click at [683, 281] on input "Lazada" at bounding box center [678, 282] width 9 height 9
checkbox input "false"
click at [688, 300] on span "amazon.sg" at bounding box center [725, 303] width 74 height 13
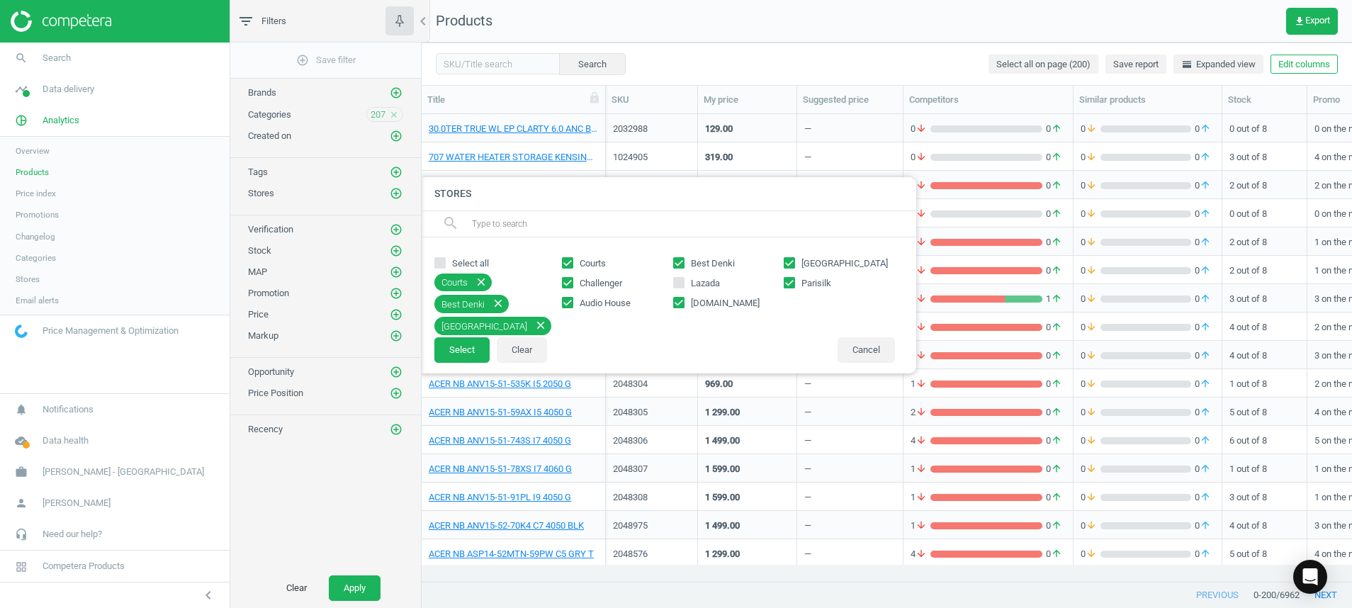
click at [683, 300] on input "amazon.sg" at bounding box center [678, 302] width 9 height 9
checkbox input "false"
click at [461, 344] on button "Select" at bounding box center [461, 350] width 55 height 26
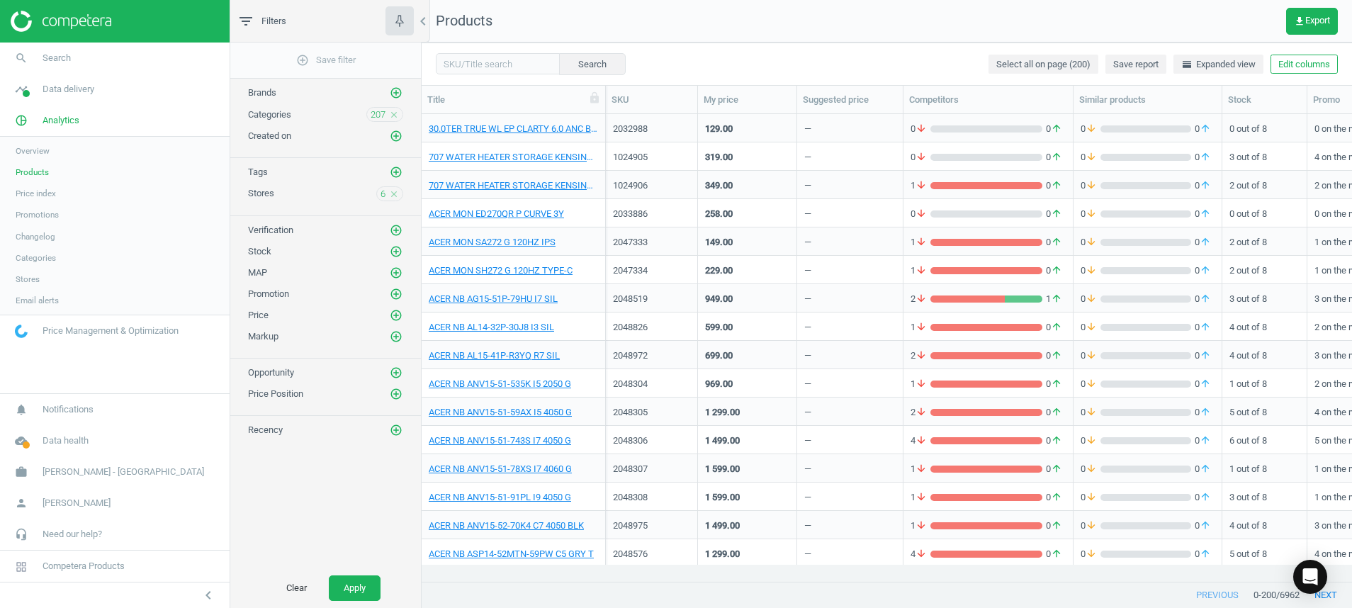
click at [391, 115] on icon "close" at bounding box center [394, 115] width 10 height 10
click at [394, 115] on icon "add_circle_outline" at bounding box center [396, 114] width 13 height 13
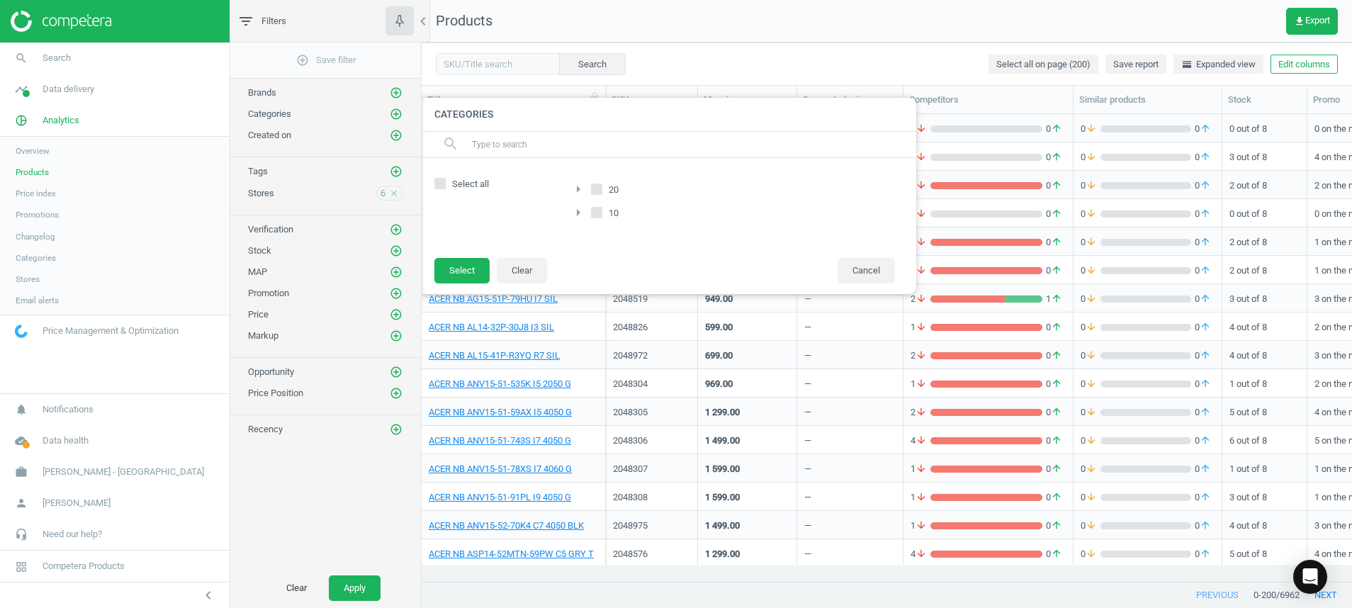
click at [444, 184] on input "Select all" at bounding box center [440, 183] width 9 height 9
checkbox input "true"
click at [462, 270] on button "Select" at bounding box center [461, 271] width 55 height 26
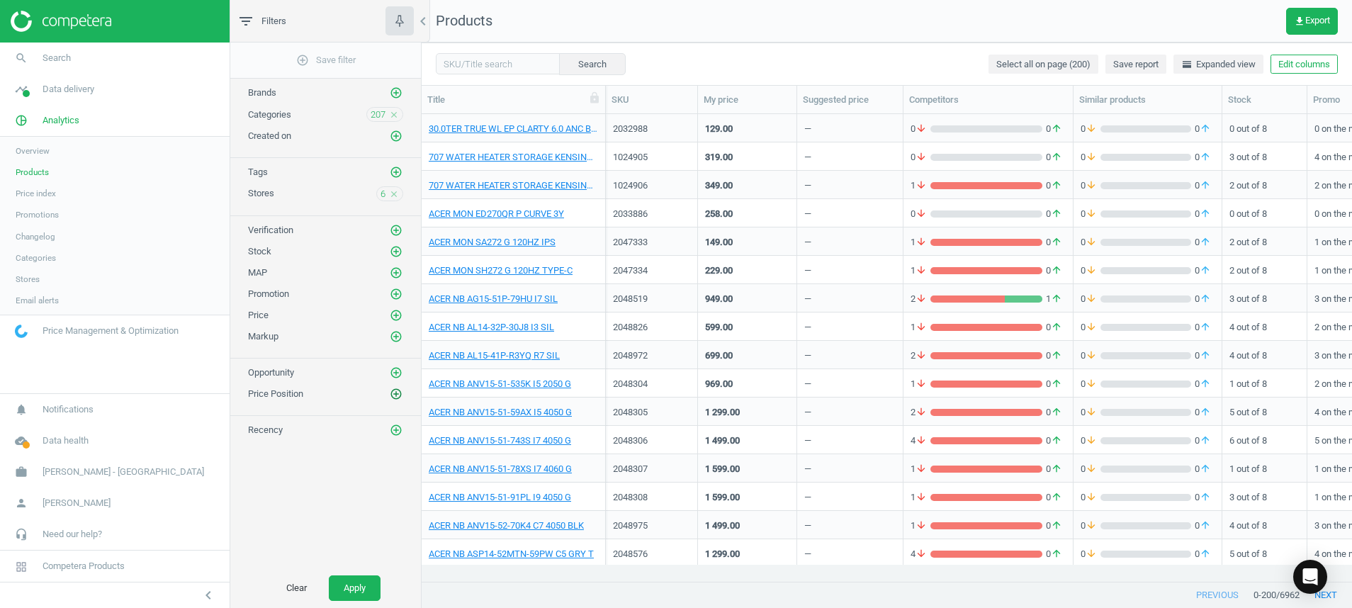
click at [392, 395] on icon "add_circle_outline" at bounding box center [396, 394] width 13 height 13
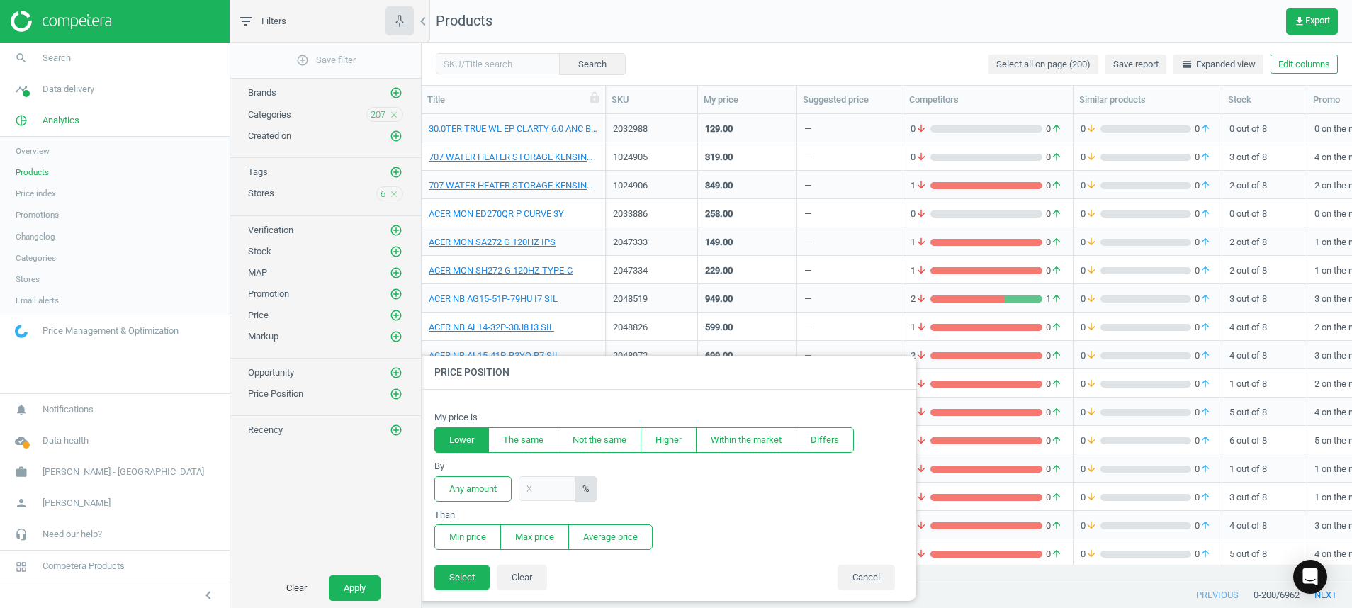
click at [458, 443] on button "Lower" at bounding box center [461, 440] width 55 height 26
click at [478, 485] on button "Any amount" at bounding box center [472, 489] width 77 height 26
click at [478, 536] on button "Min price" at bounding box center [467, 537] width 67 height 26
click at [470, 571] on button "Select" at bounding box center [461, 578] width 55 height 26
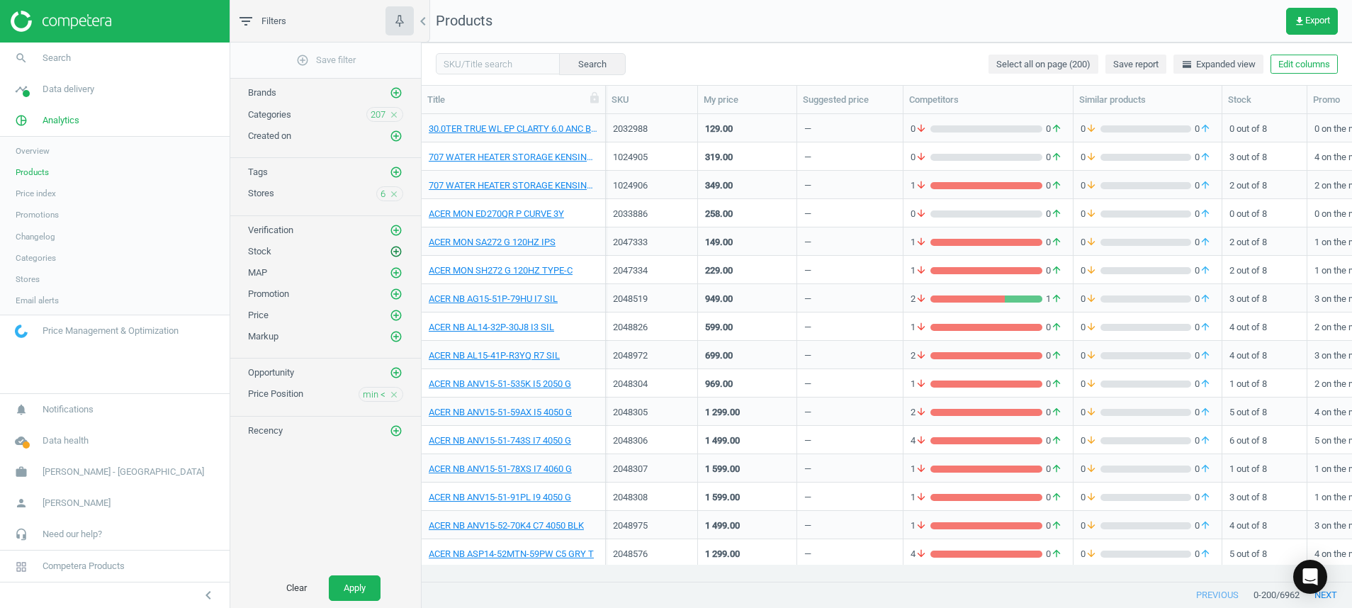
click at [395, 247] on icon "add_circle_outline" at bounding box center [396, 251] width 13 height 13
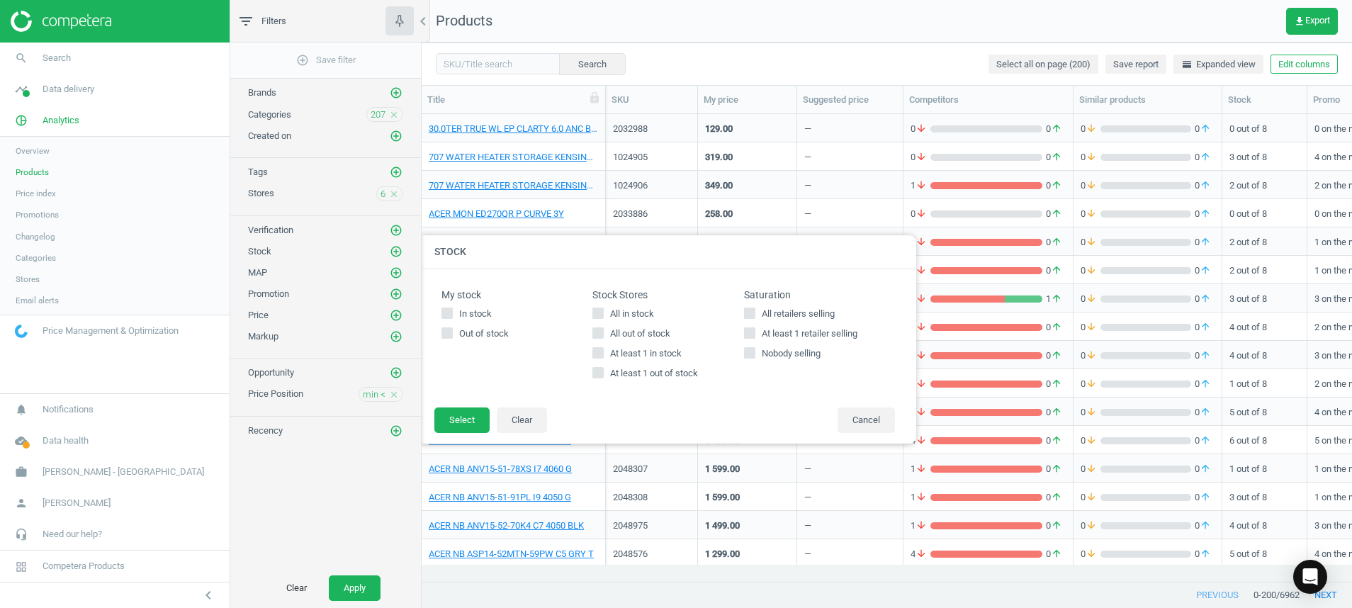
click at [635, 352] on span "At least 1 in stock" at bounding box center [645, 353] width 77 height 13
click at [603, 352] on input "At least 1 in stock" at bounding box center [598, 353] width 9 height 9
checkbox input "true"
click at [472, 412] on button "Select" at bounding box center [461, 420] width 55 height 26
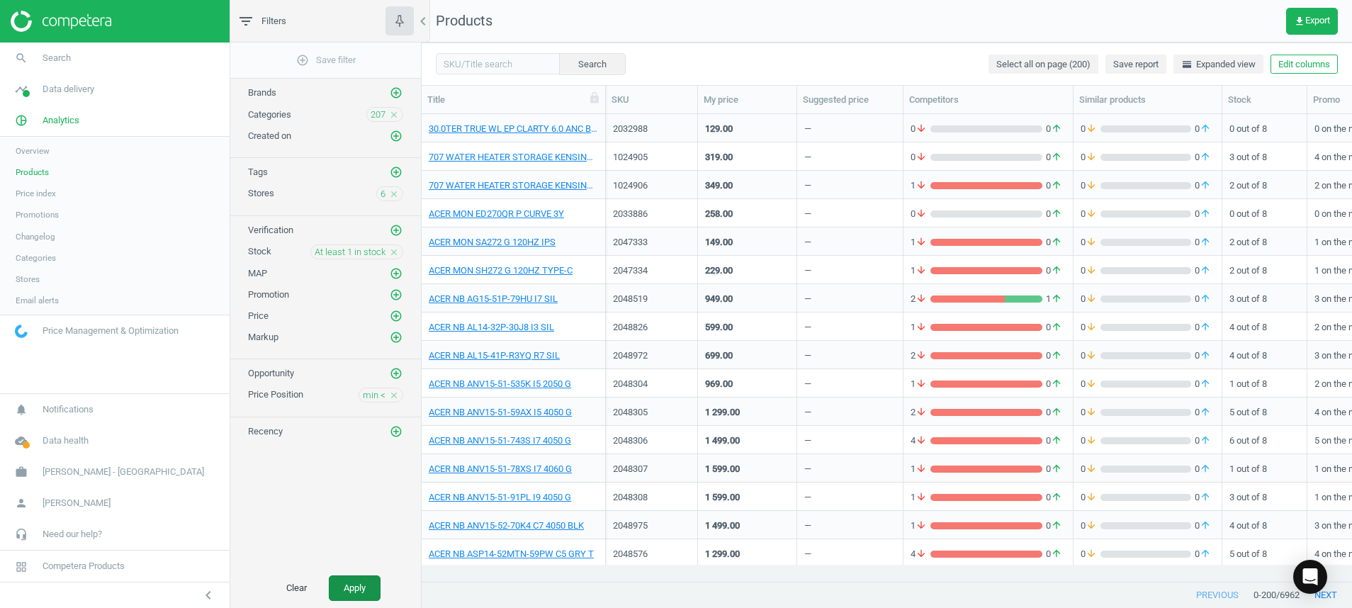
click at [362, 591] on button "Apply" at bounding box center [355, 588] width 52 height 26
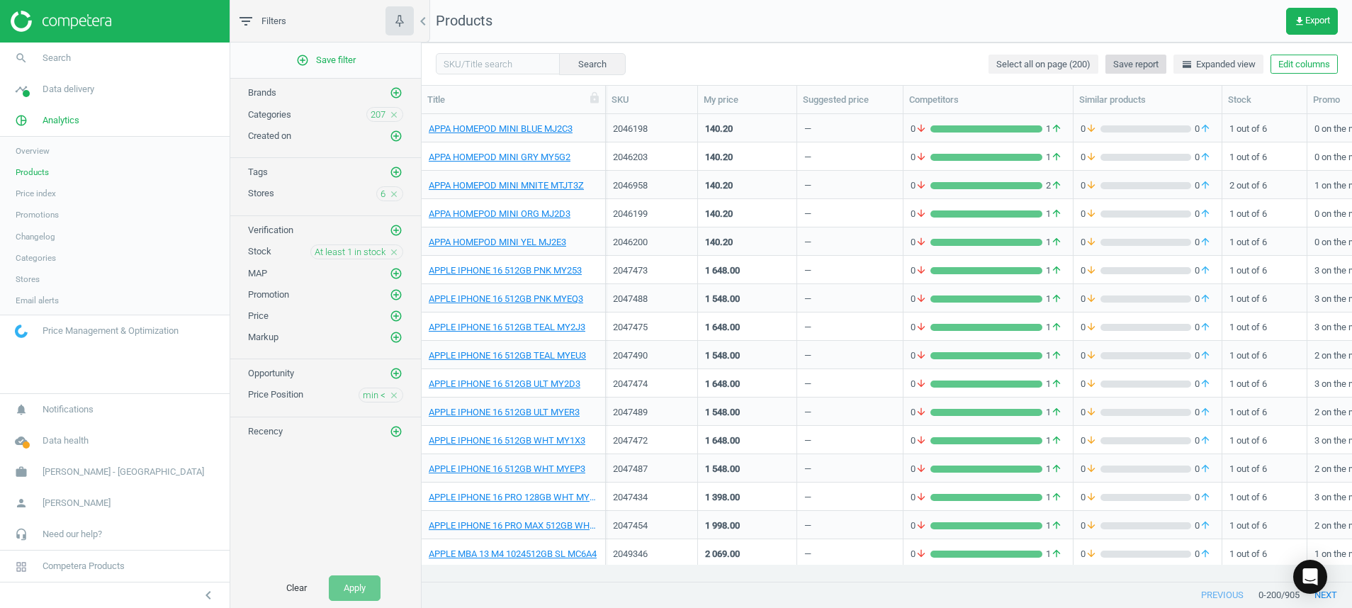
click at [1134, 63] on span "Save report" at bounding box center [1135, 64] width 45 height 13
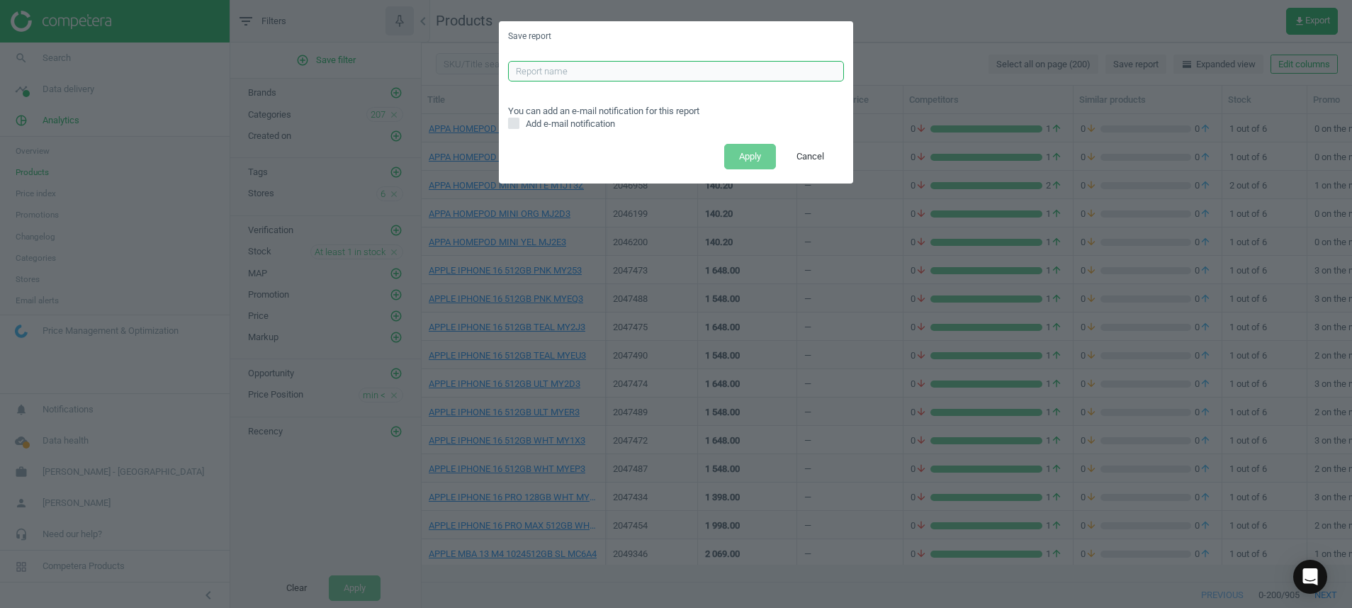
click at [632, 67] on input "text" at bounding box center [676, 71] width 336 height 21
type input "ALL CATS LOWER REPORT"
click at [745, 156] on button "Apply" at bounding box center [750, 157] width 52 height 26
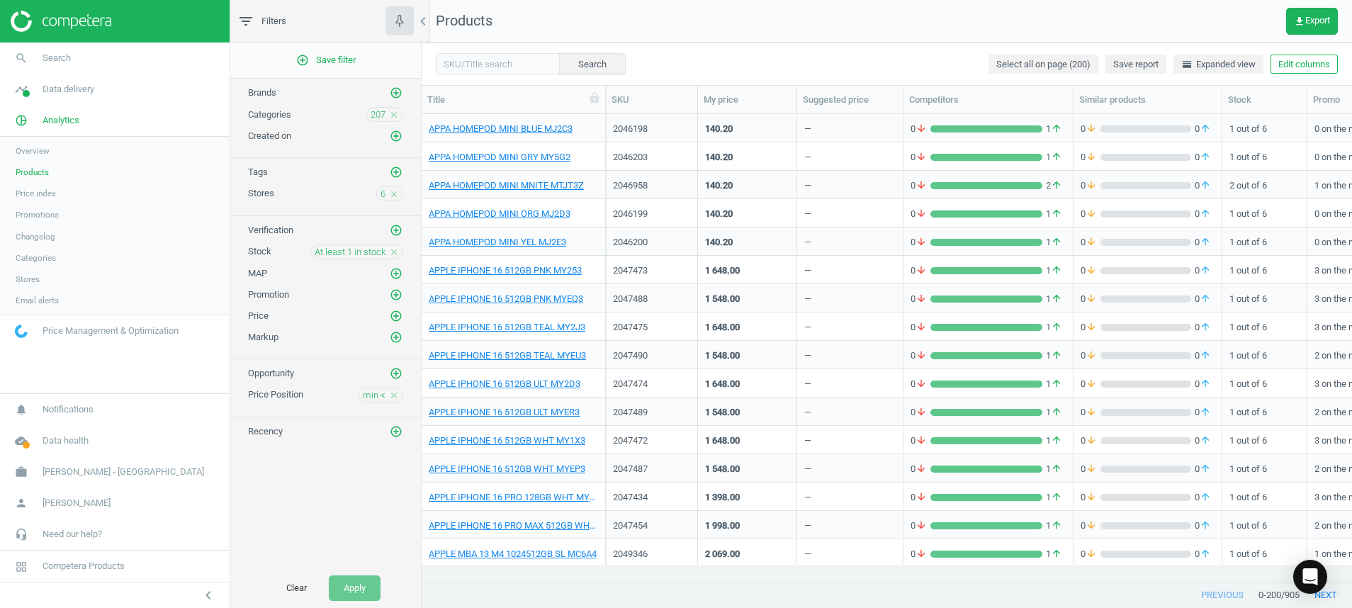
click at [396, 111] on icon "close" at bounding box center [394, 115] width 10 height 10
click at [351, 589] on button "Apply" at bounding box center [355, 588] width 52 height 26
click at [1154, 62] on span "Save report" at bounding box center [1135, 64] width 45 height 13
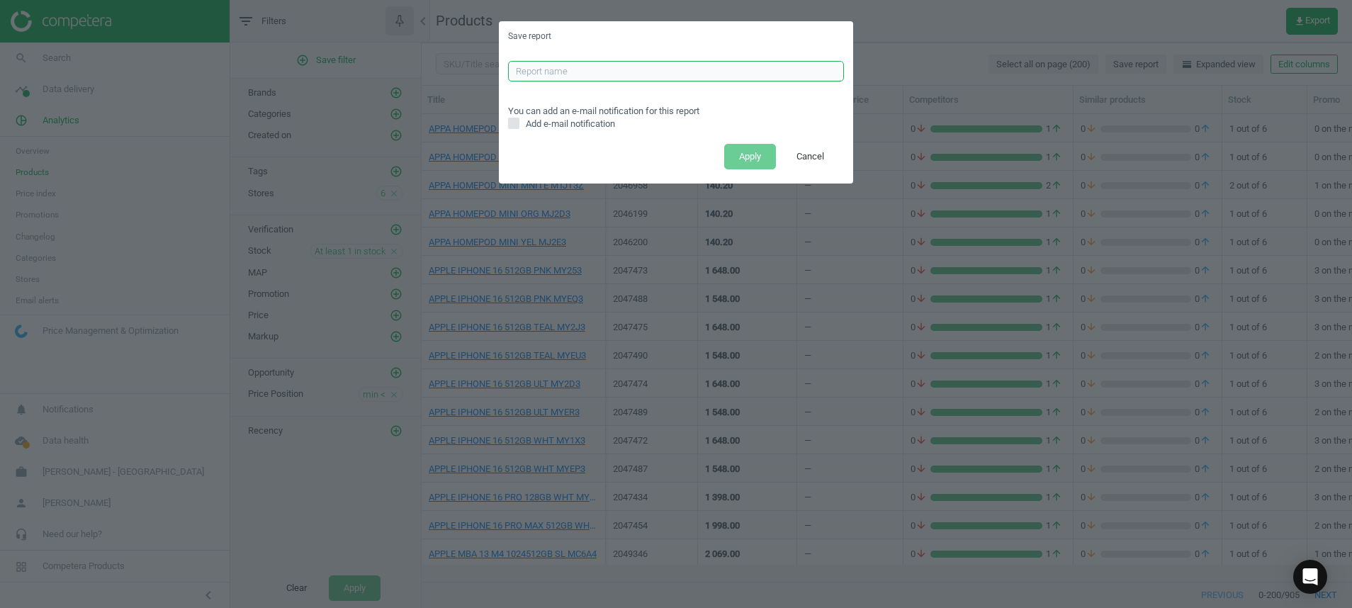
click at [624, 77] on input "text" at bounding box center [676, 71] width 336 height 21
type input "ALL CATS LOWER REPORT"
click at [742, 154] on button "Apply" at bounding box center [750, 157] width 52 height 26
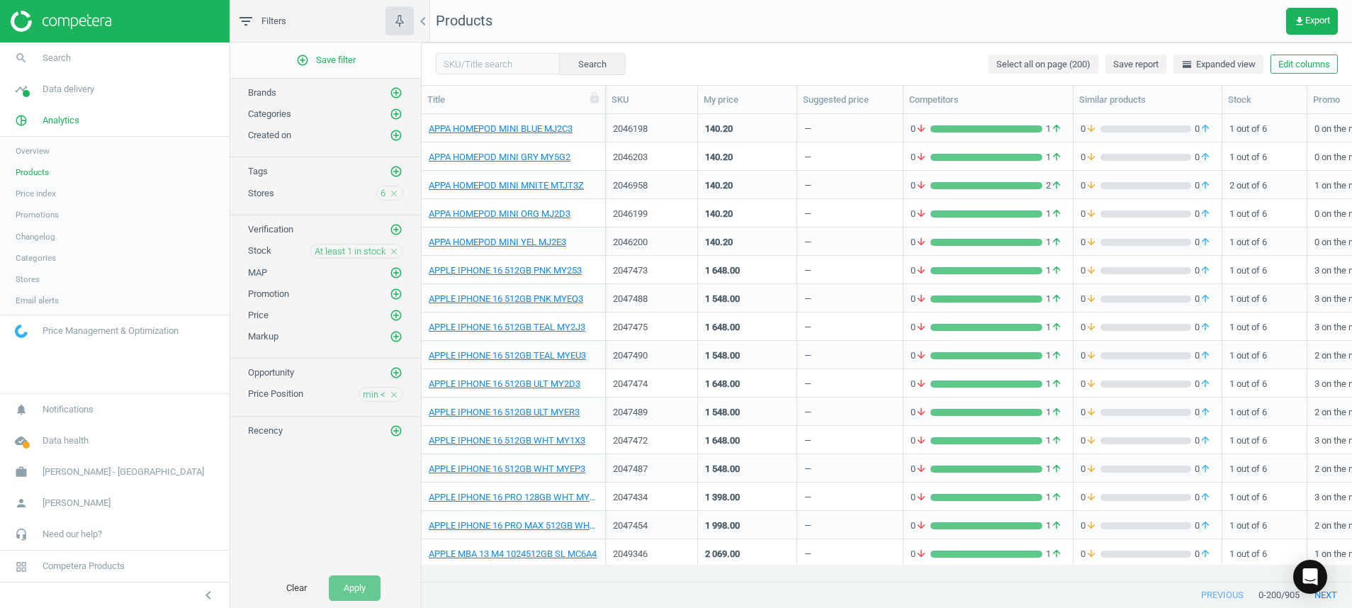
click at [80, 23] on img at bounding box center [61, 21] width 101 height 21
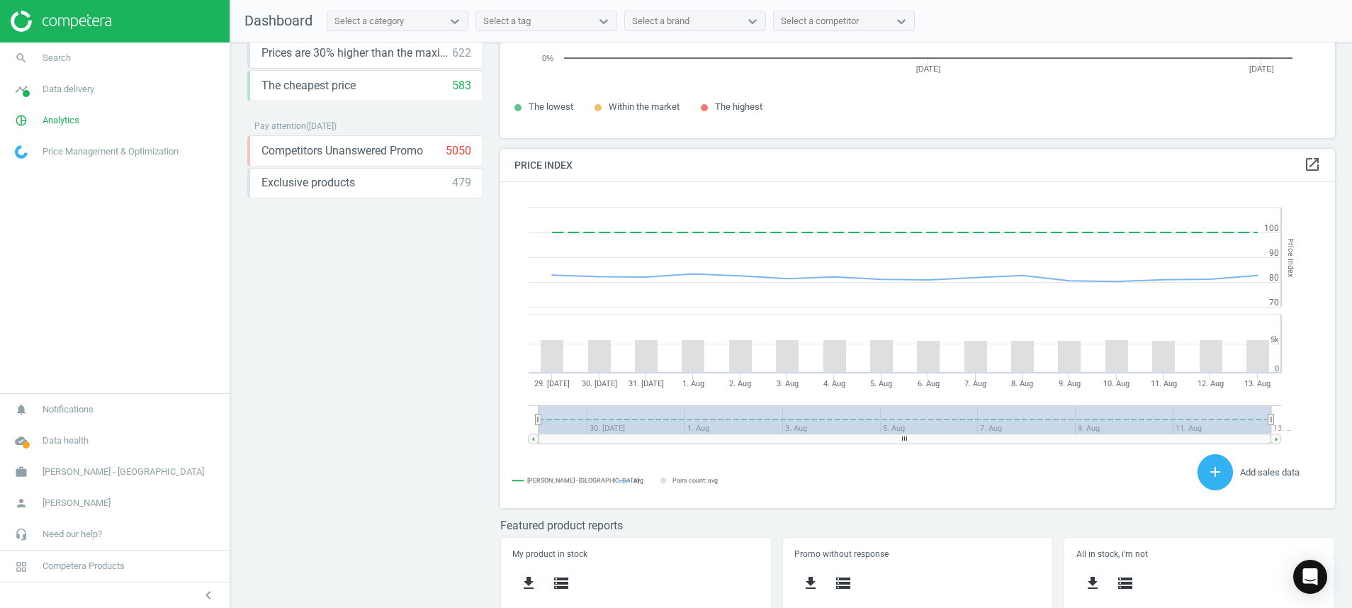
scroll to position [314, 852]
